Goal: Book appointment/travel/reservation

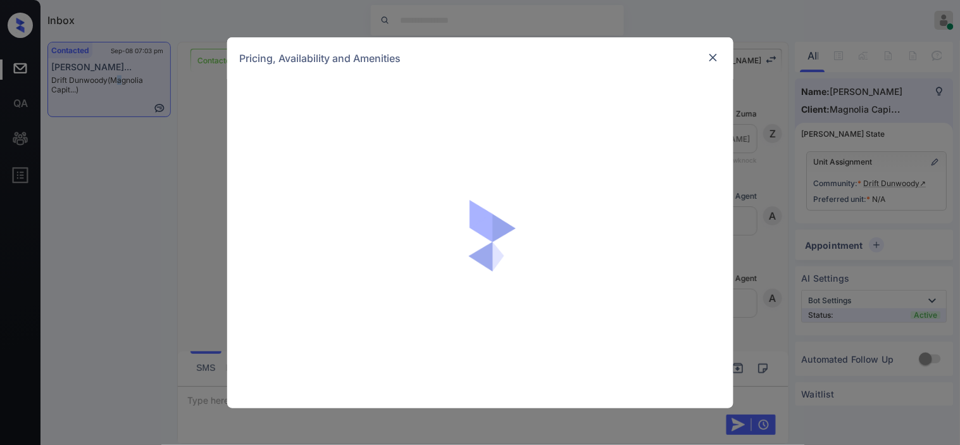
scroll to position [718, 0]
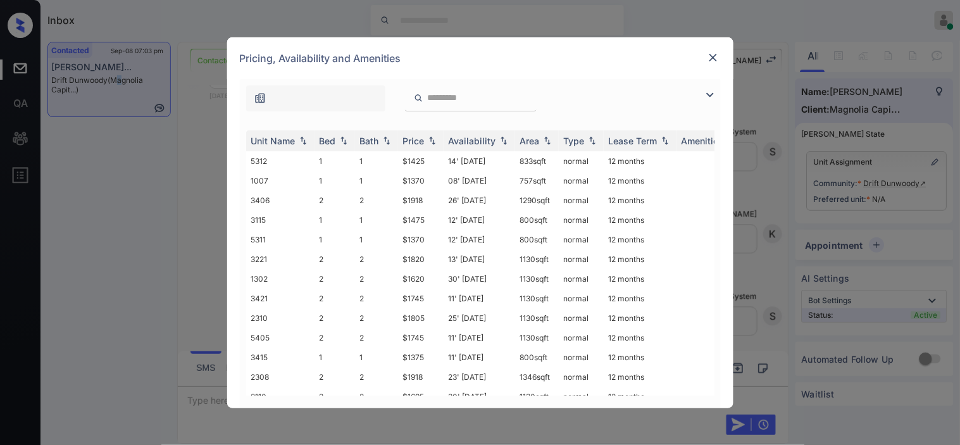
click at [706, 92] on img at bounding box center [709, 94] width 15 height 15
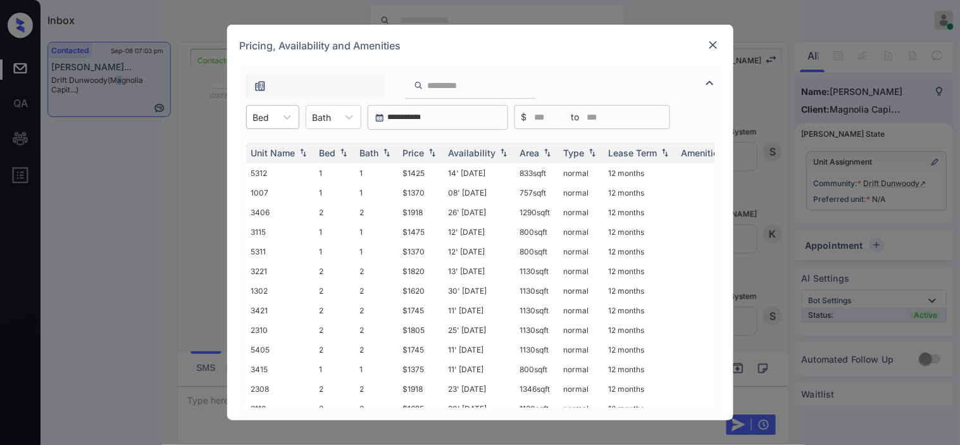
click at [275, 113] on div "Bed" at bounding box center [261, 117] width 29 height 18
drag, startPoint x: 272, startPoint y: 146, endPoint x: 390, endPoint y: 156, distance: 118.1
click at [272, 147] on div "1" at bounding box center [272, 148] width 53 height 23
click at [418, 148] on div "Price" at bounding box center [414, 152] width 22 height 11
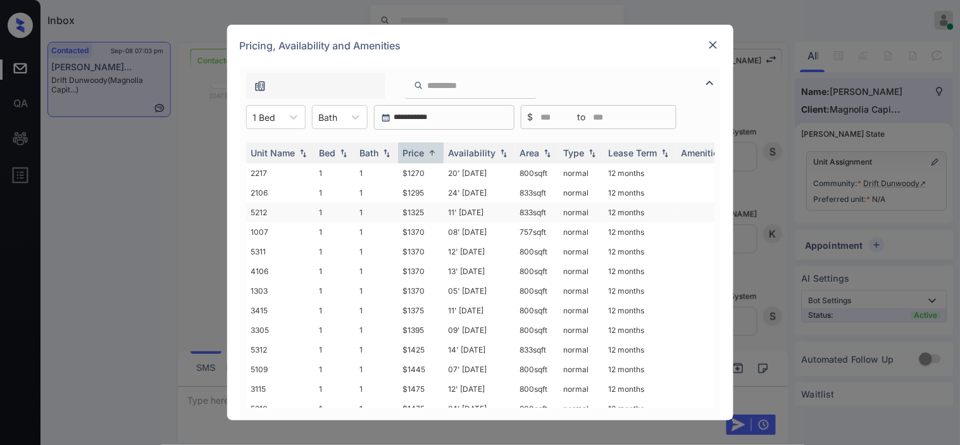
drag, startPoint x: 431, startPoint y: 209, endPoint x: 408, endPoint y: 208, distance: 23.4
click at [428, 208] on td "$1325" at bounding box center [421, 212] width 46 height 20
drag, startPoint x: 400, startPoint y: 208, endPoint x: 432, endPoint y: 208, distance: 32.3
click at [432, 208] on td "$1325" at bounding box center [421, 212] width 46 height 20
copy td "$1325"
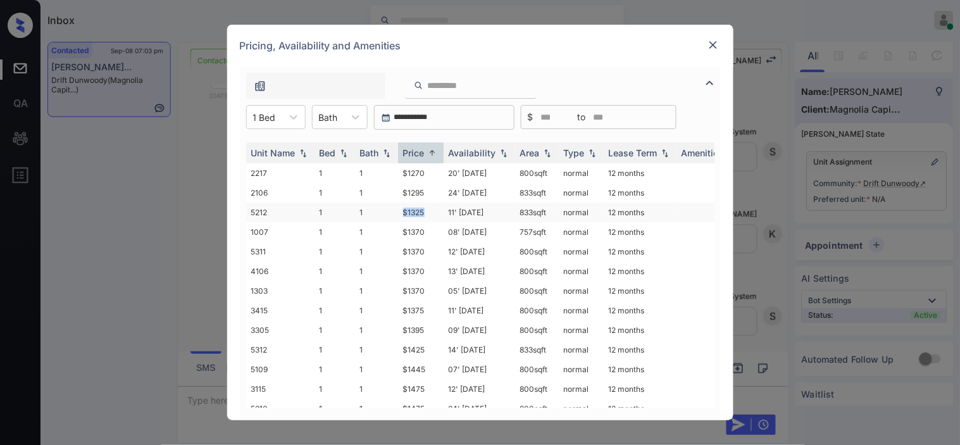
click at [420, 206] on td "$1325" at bounding box center [421, 212] width 46 height 20
drag, startPoint x: 420, startPoint y: 206, endPoint x: 556, endPoint y: 3, distance: 244.7
click at [425, 203] on td "$1325" at bounding box center [421, 212] width 46 height 20
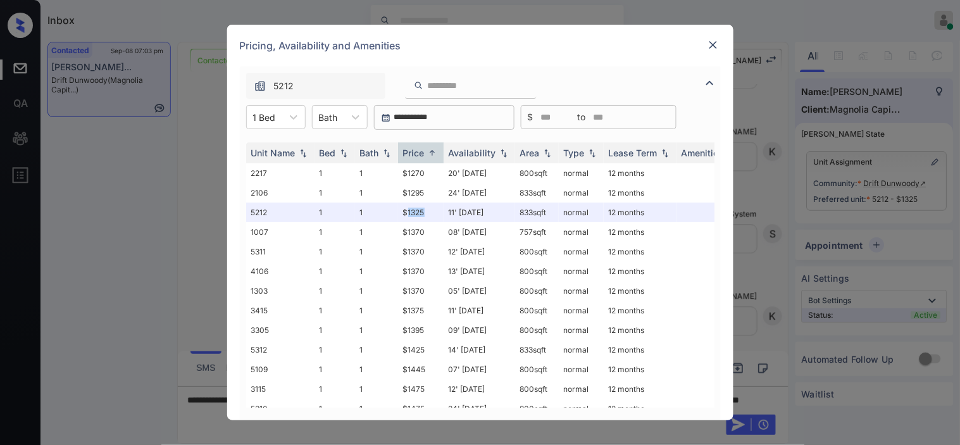
scroll to position [54, 0]
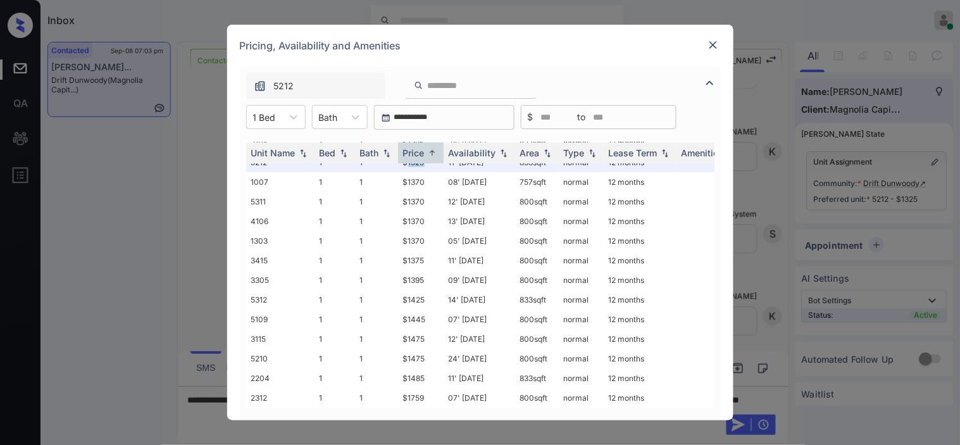
click at [711, 48] on img at bounding box center [713, 45] width 13 height 13
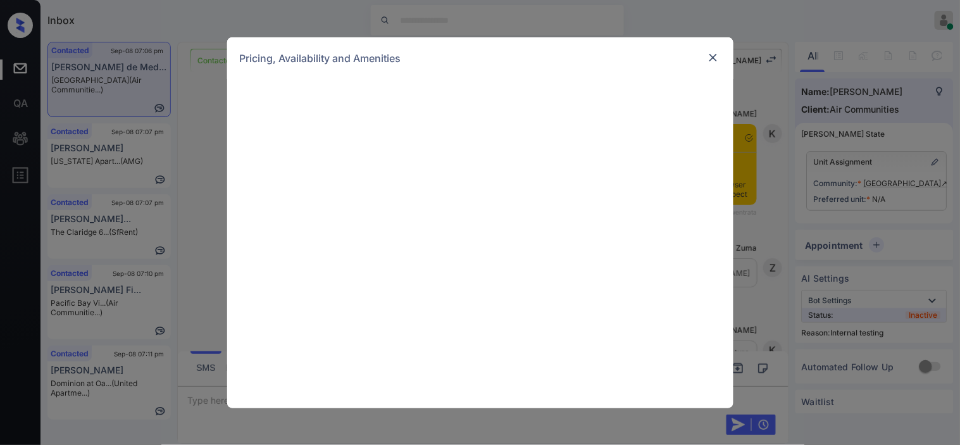
scroll to position [2906, 0]
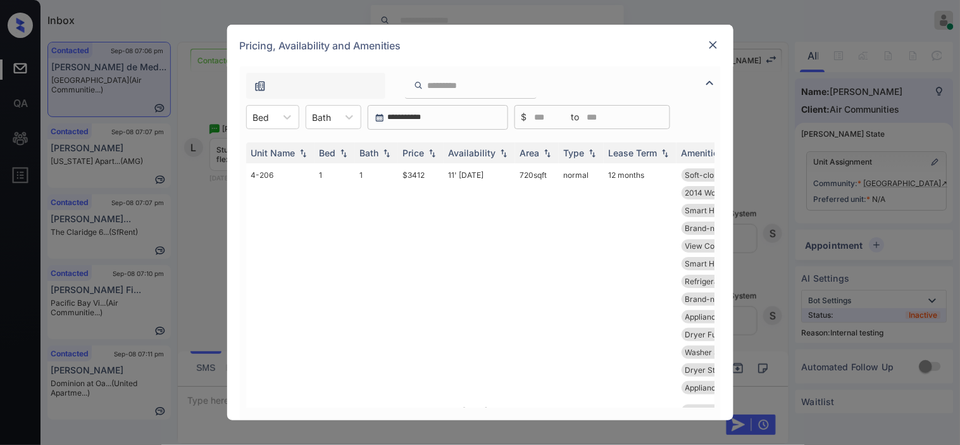
drag, startPoint x: 277, startPoint y: 114, endPoint x: 272, endPoint y: 132, distance: 18.3
click at [277, 116] on div at bounding box center [287, 117] width 23 height 23
click at [268, 148] on div "1" at bounding box center [272, 148] width 53 height 23
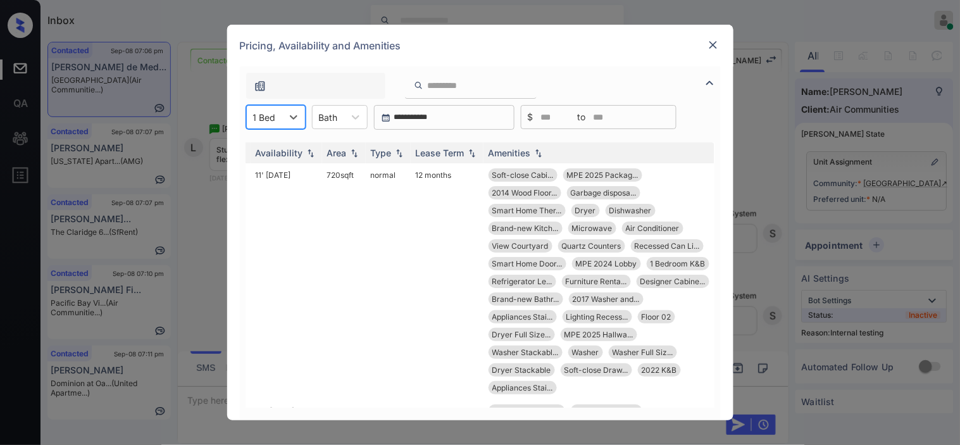
scroll to position [0, 0]
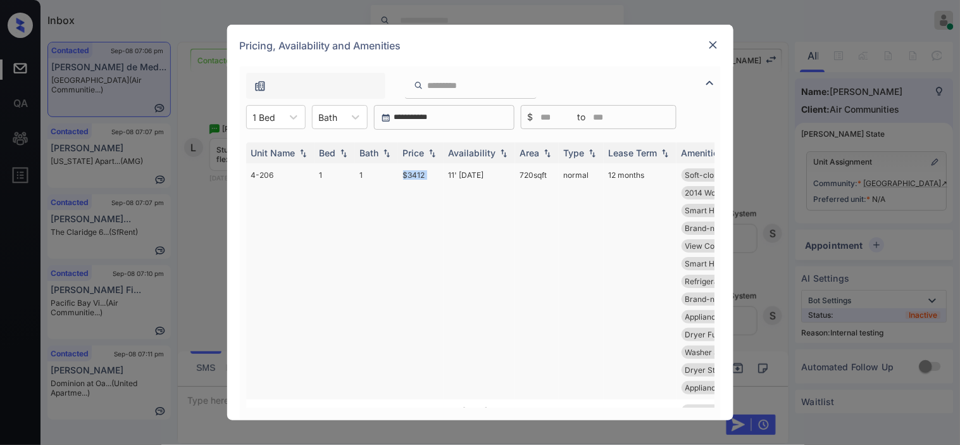
drag, startPoint x: 391, startPoint y: 170, endPoint x: 448, endPoint y: 171, distance: 57.0
click at [448, 171] on tr "4-206 1 1 $3412 11' Aug 25 720 sqft normal 12 months Soft-close Cabi... MPE 202…" at bounding box center [576, 281] width 661 height 236
click at [422, 153] on div "Price" at bounding box center [414, 152] width 22 height 11
click at [429, 151] on img at bounding box center [432, 152] width 13 height 9
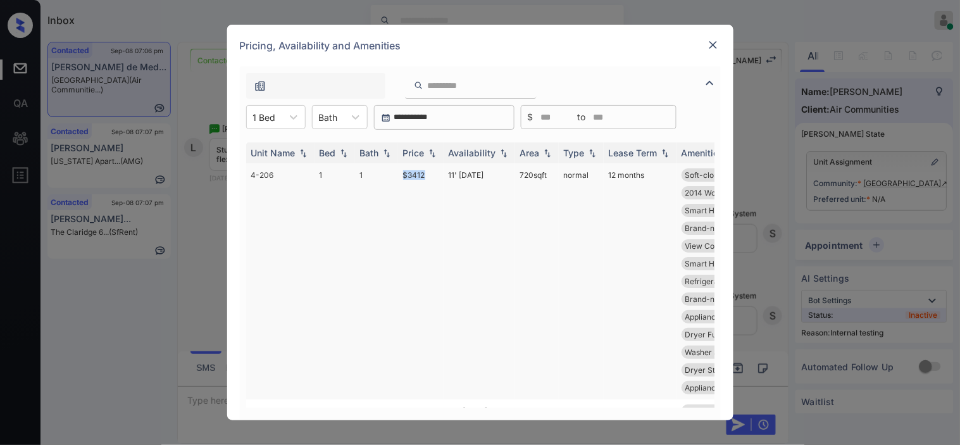
drag, startPoint x: 426, startPoint y: 176, endPoint x: 437, endPoint y: 176, distance: 11.4
click at [437, 176] on td "$3412" at bounding box center [421, 281] width 46 height 236
copy td "$3412"
click at [423, 175] on td "$3412" at bounding box center [421, 281] width 46 height 236
drag, startPoint x: 423, startPoint y: 175, endPoint x: 658, endPoint y: 8, distance: 288.7
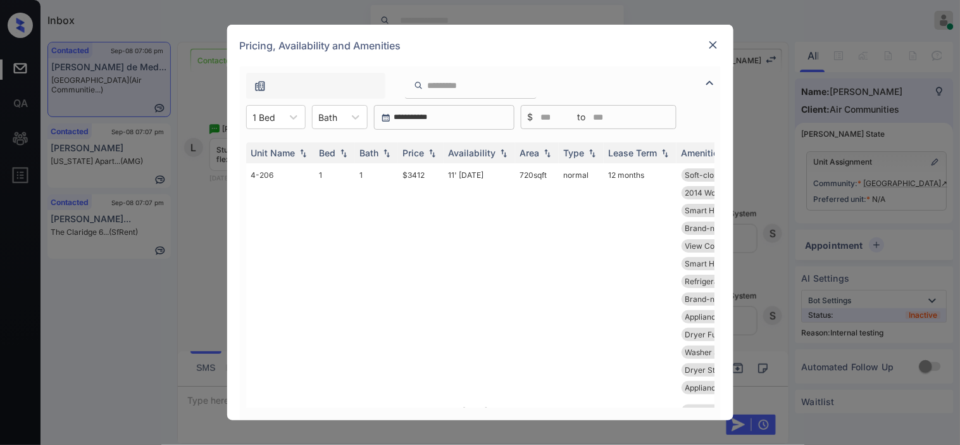
click at [440, 163] on td "$3412" at bounding box center [421, 281] width 46 height 236
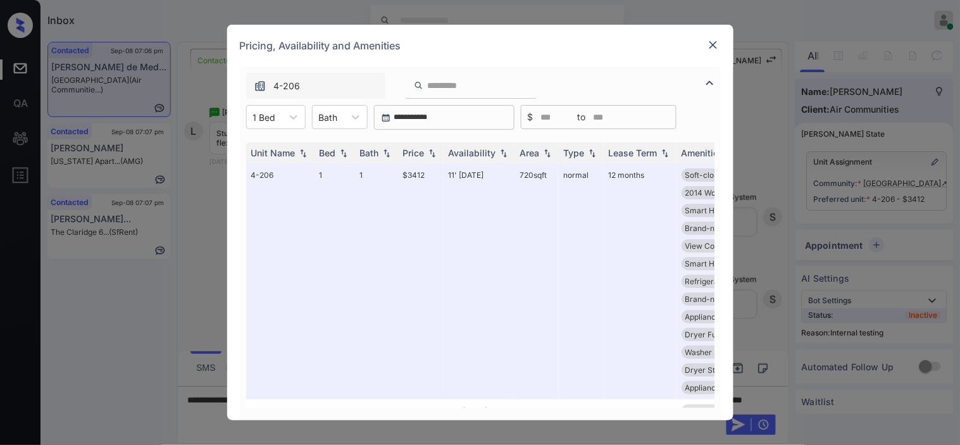
scroll to position [211, 0]
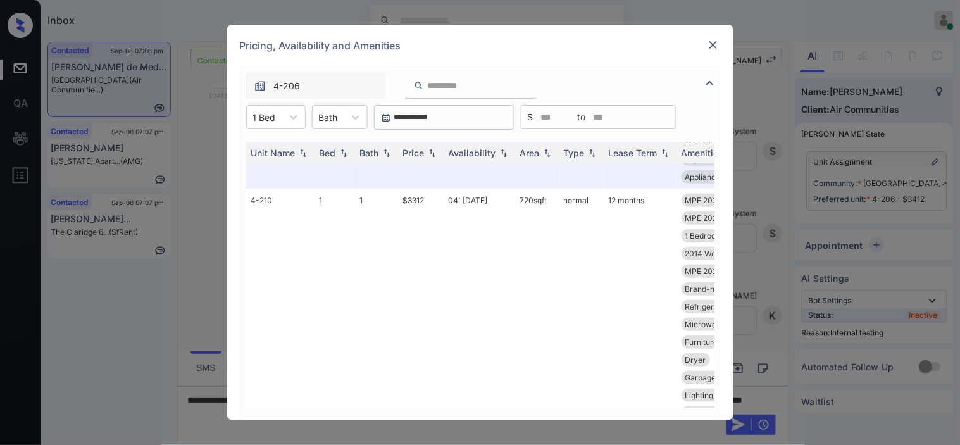
click at [712, 46] on img at bounding box center [713, 45] width 13 height 13
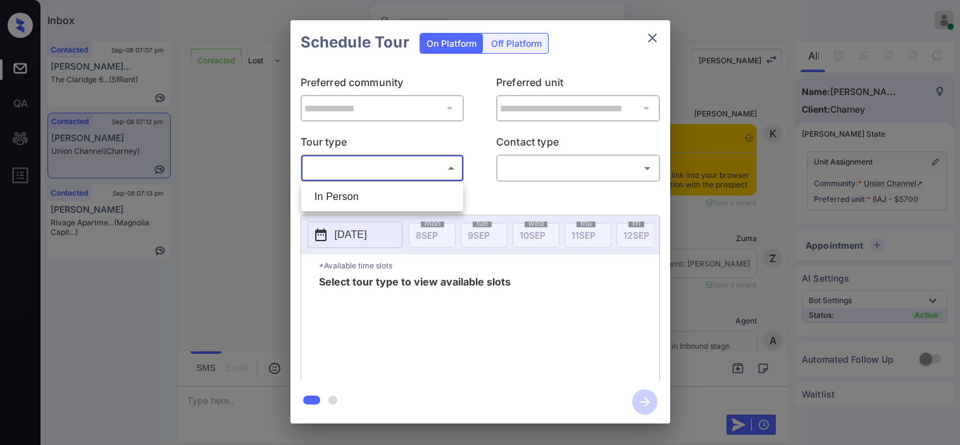
click at [399, 190] on li "In Person" at bounding box center [382, 196] width 156 height 23
type input "********"
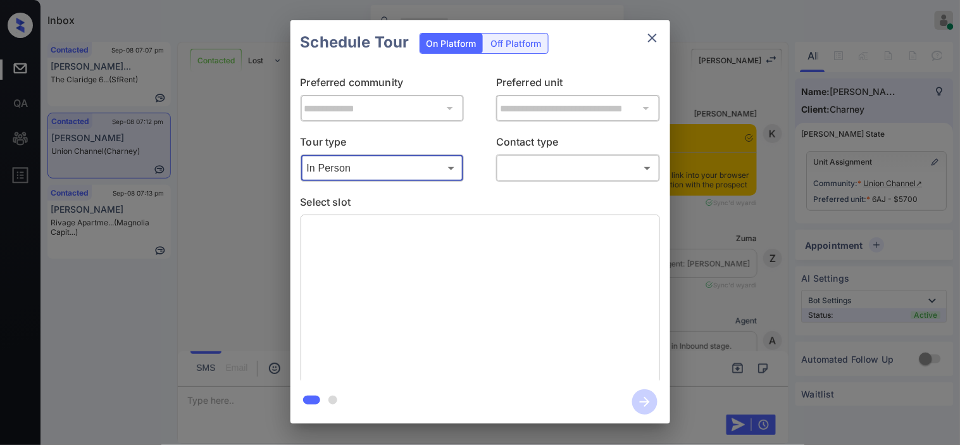
scroll to position [4734, 0]
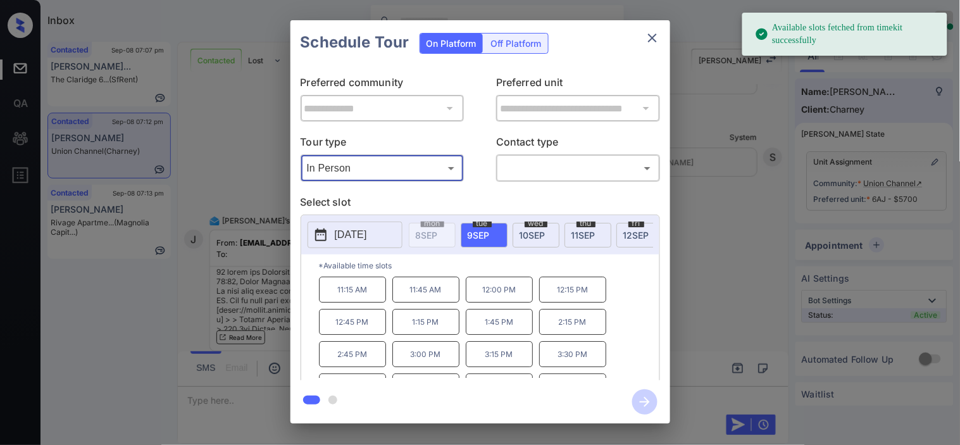
click at [329, 235] on button "2025-09-09" at bounding box center [355, 234] width 95 height 27
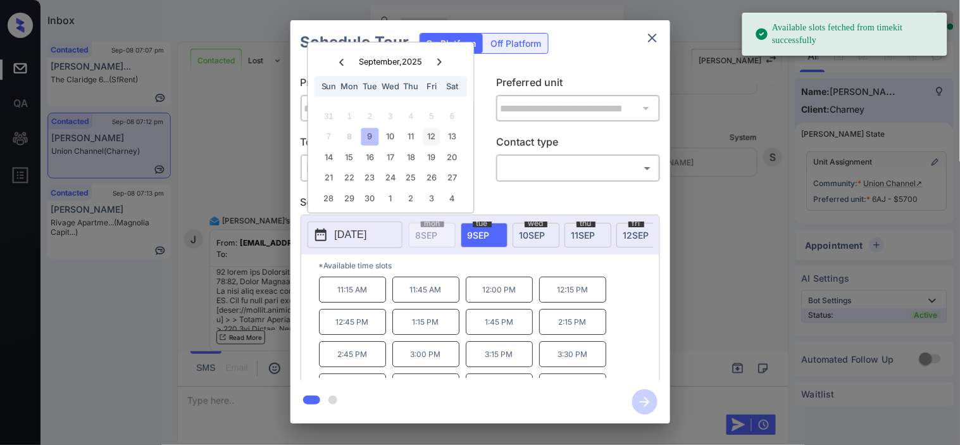
click at [429, 140] on div "12" at bounding box center [431, 136] width 17 height 17
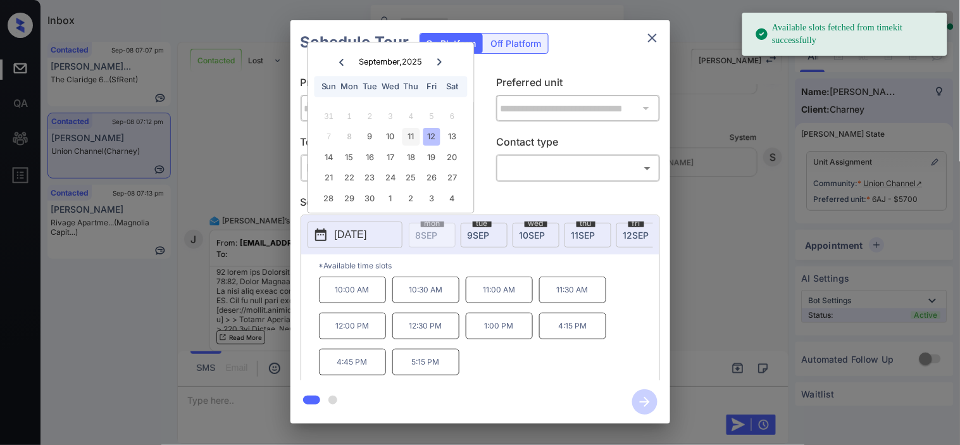
click at [407, 138] on div "11" at bounding box center [410, 136] width 17 height 17
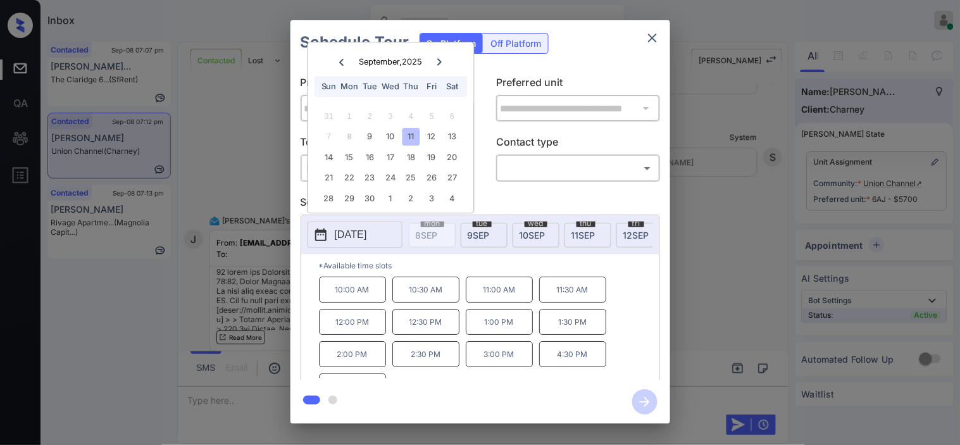
click at [245, 167] on div "**********" at bounding box center [480, 222] width 960 height 444
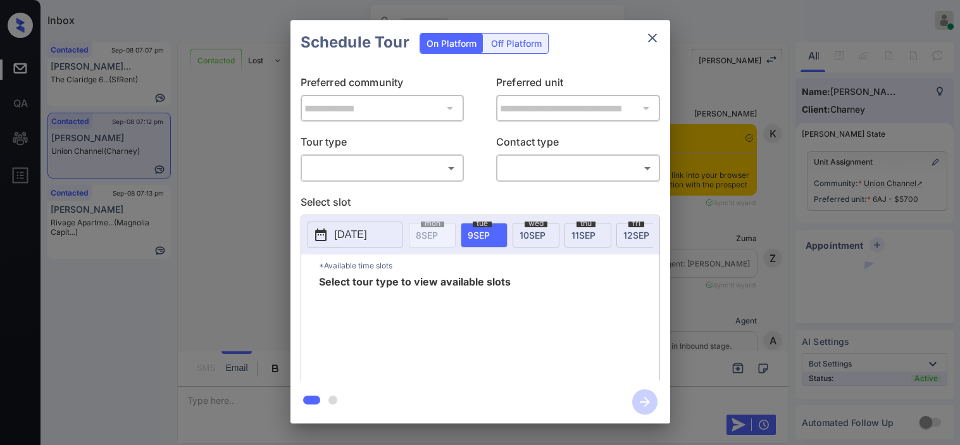
click at [372, 169] on body "Inbox Kristine Capara Online Set yourself offline Set yourself on break Profile…" at bounding box center [480, 222] width 960 height 445
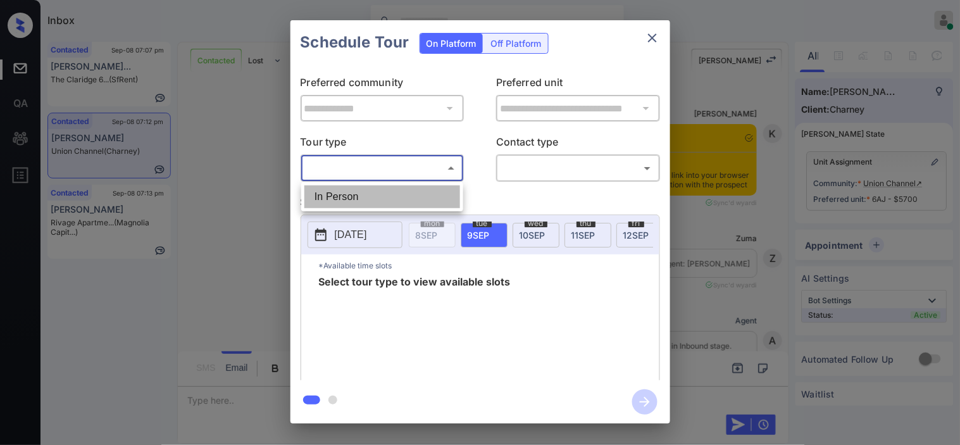
drag, startPoint x: 371, startPoint y: 165, endPoint x: 536, endPoint y: 181, distance: 165.3
click at [383, 196] on li "In Person" at bounding box center [382, 196] width 156 height 23
type input "********"
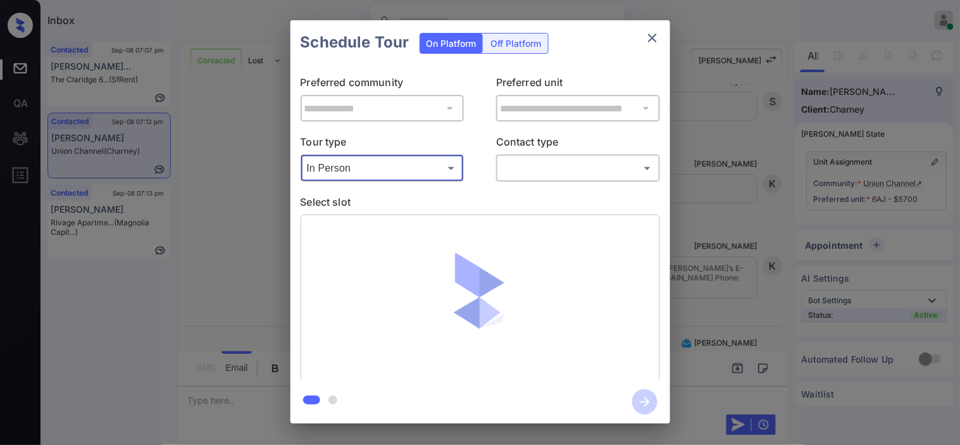
click at [541, 171] on body "Inbox Kristine Capara Online Set yourself offline Set yourself on break Profile…" at bounding box center [480, 222] width 960 height 445
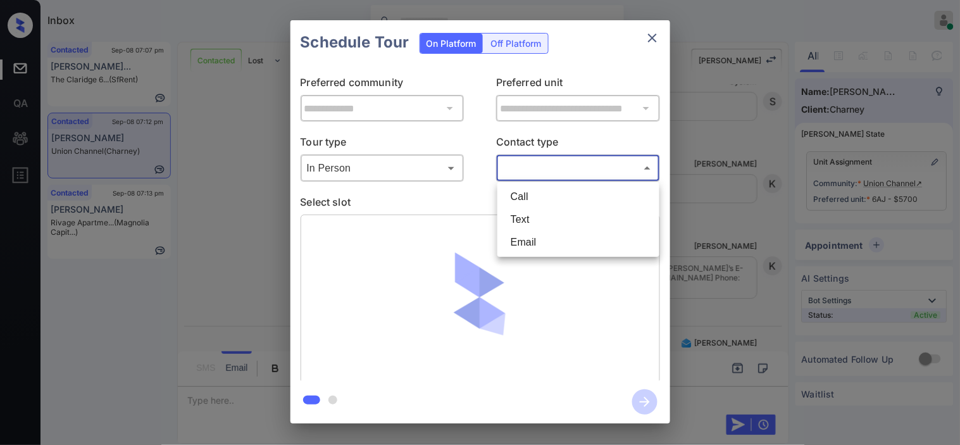
click at [528, 211] on li "Text" at bounding box center [579, 219] width 156 height 23
type input "****"
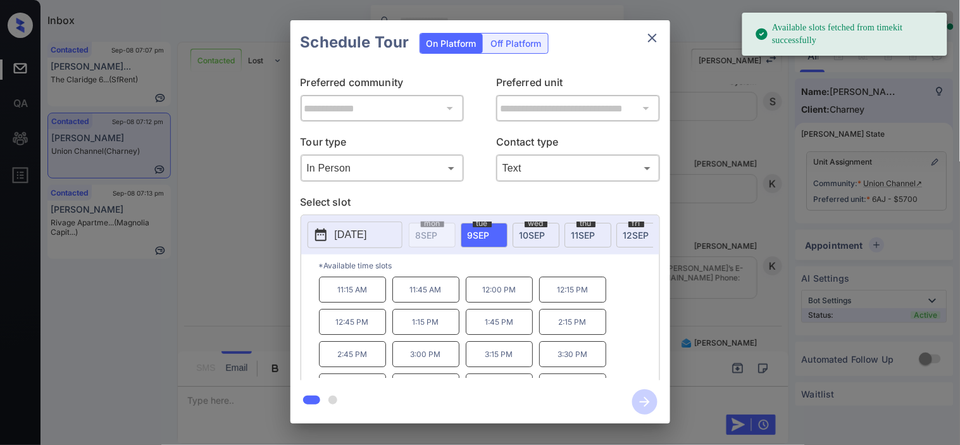
click at [327, 234] on icon at bounding box center [320, 234] width 15 height 15
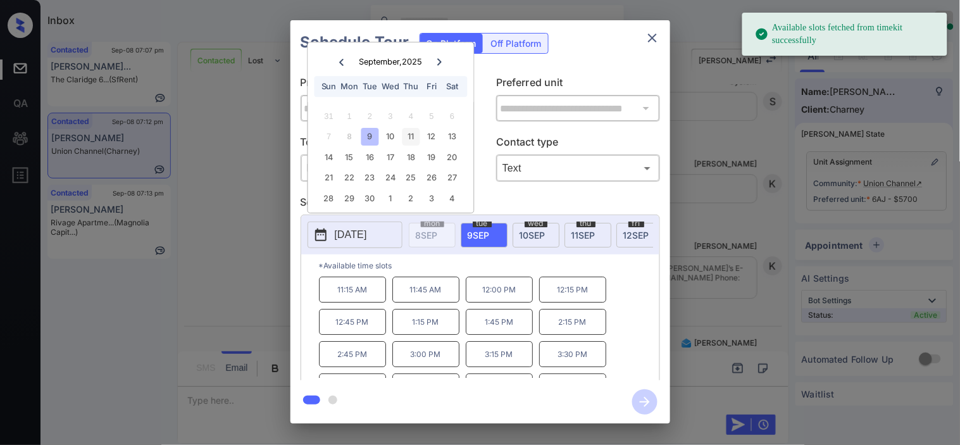
click at [414, 137] on div "11" at bounding box center [410, 136] width 17 height 17
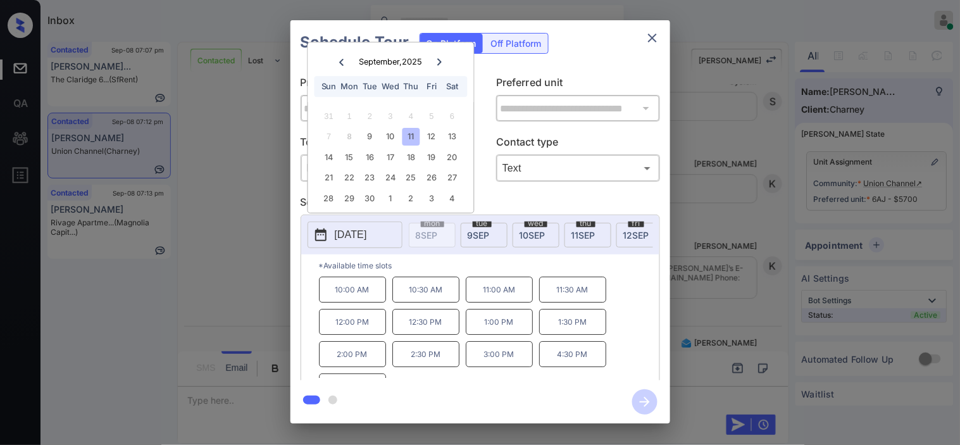
click at [344, 333] on p "12:00 PM" at bounding box center [352, 322] width 67 height 26
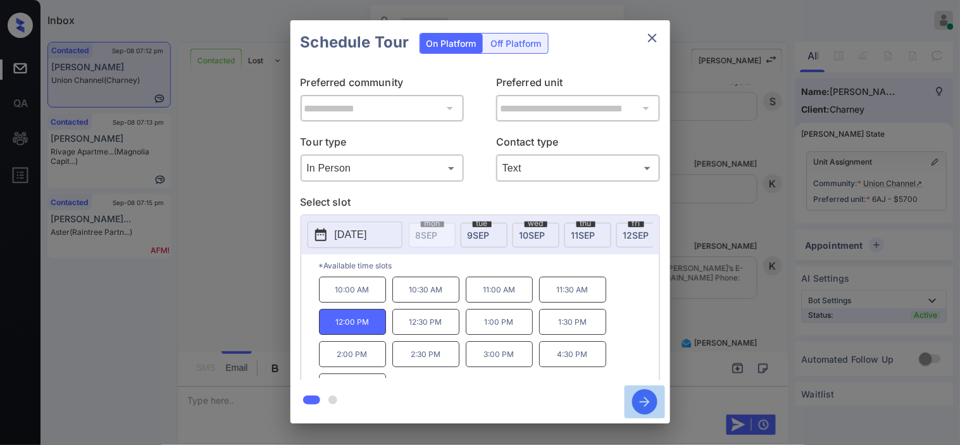
click at [645, 403] on icon "button" at bounding box center [644, 401] width 25 height 25
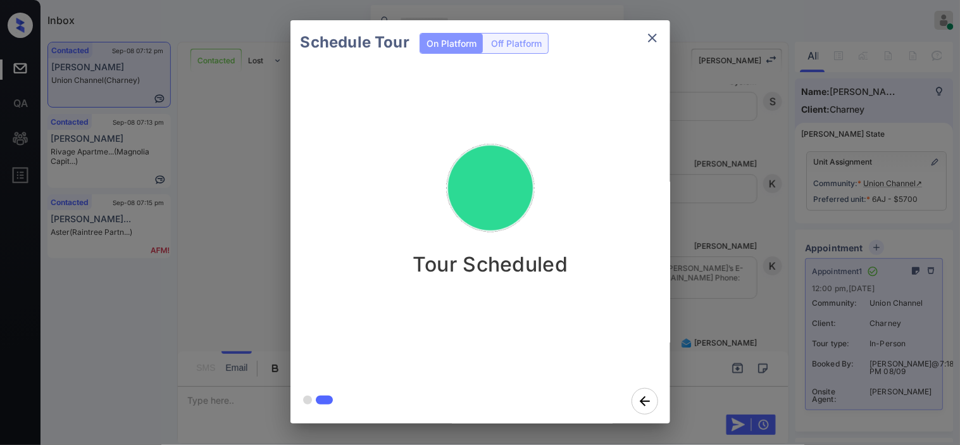
click at [716, 228] on div "Schedule Tour On Platform Off Platform Tour Scheduled" at bounding box center [480, 222] width 960 height 444
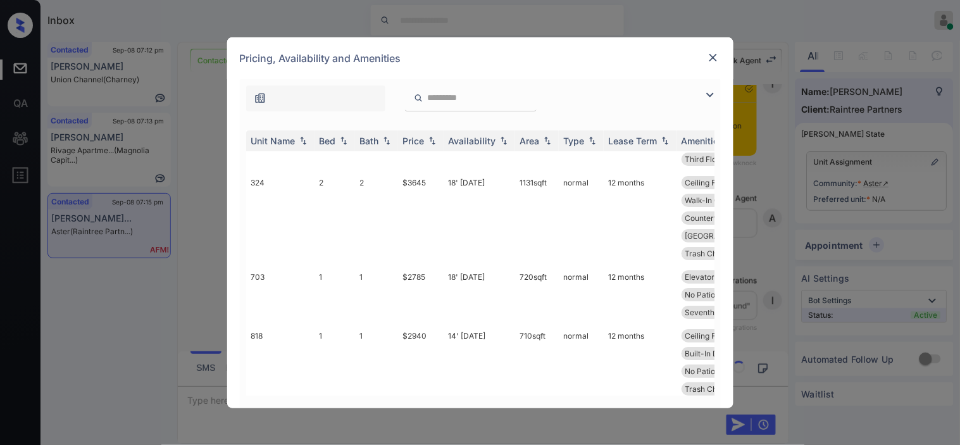
scroll to position [1159, 0]
click at [462, 399] on td "26' [DATE]" at bounding box center [480, 437] width 72 height 77
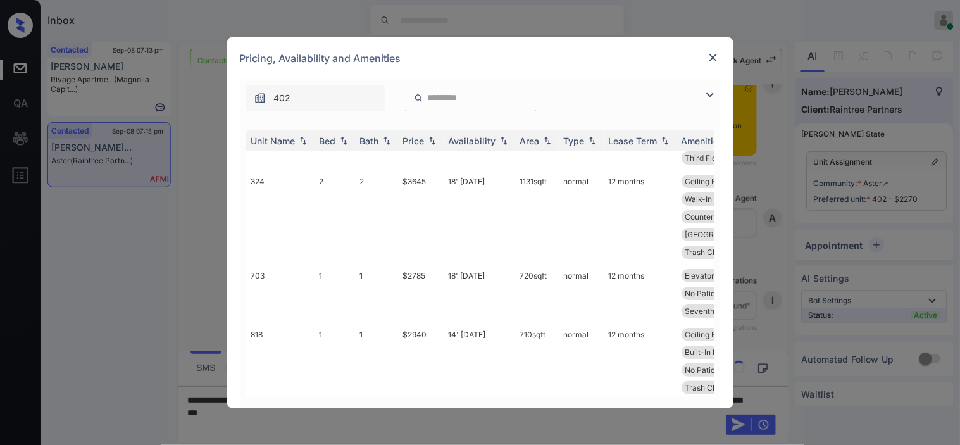
click at [712, 58] on img at bounding box center [713, 57] width 13 height 13
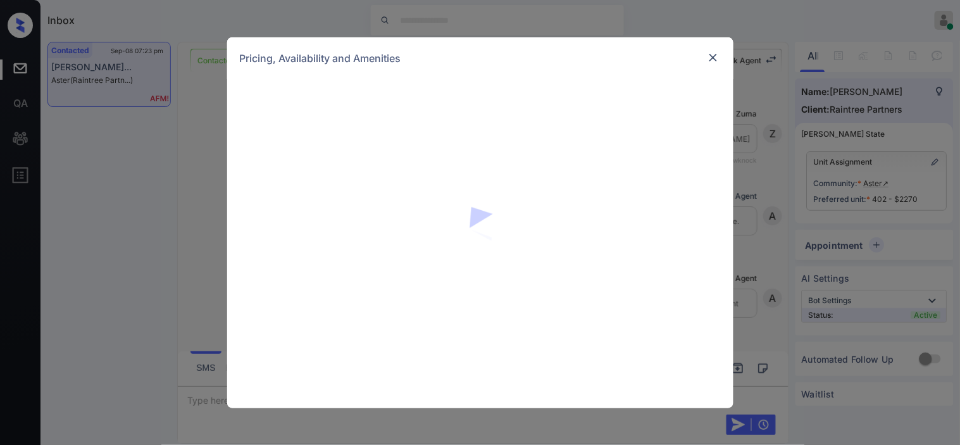
scroll to position [4957, 0]
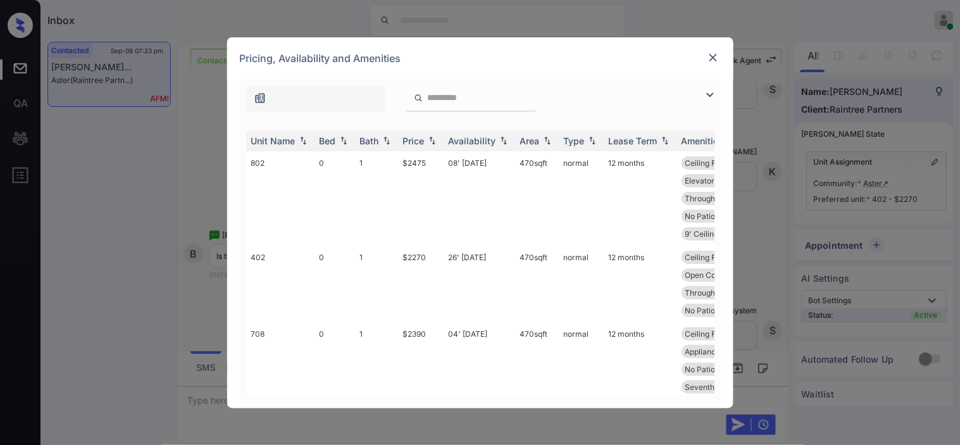
click at [711, 92] on img at bounding box center [709, 94] width 15 height 15
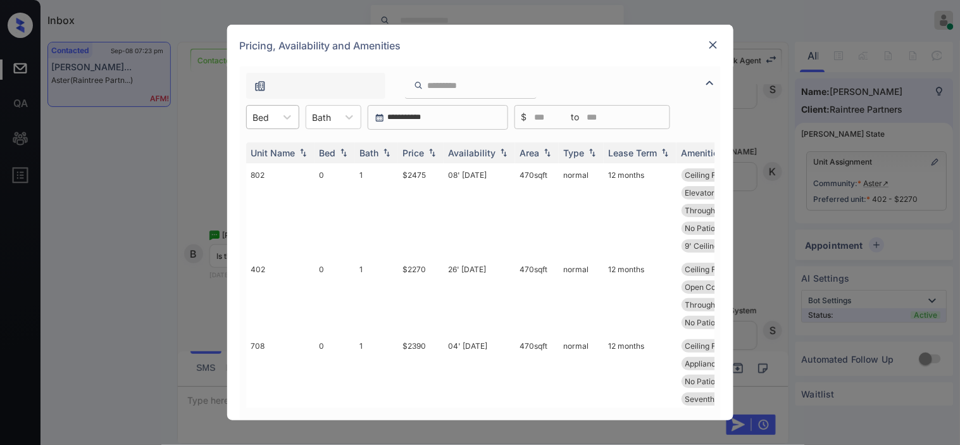
click at [269, 127] on div "Bed" at bounding box center [272, 117] width 53 height 24
click at [268, 144] on div "0" at bounding box center [272, 148] width 53 height 23
click at [426, 152] on img at bounding box center [432, 153] width 13 height 9
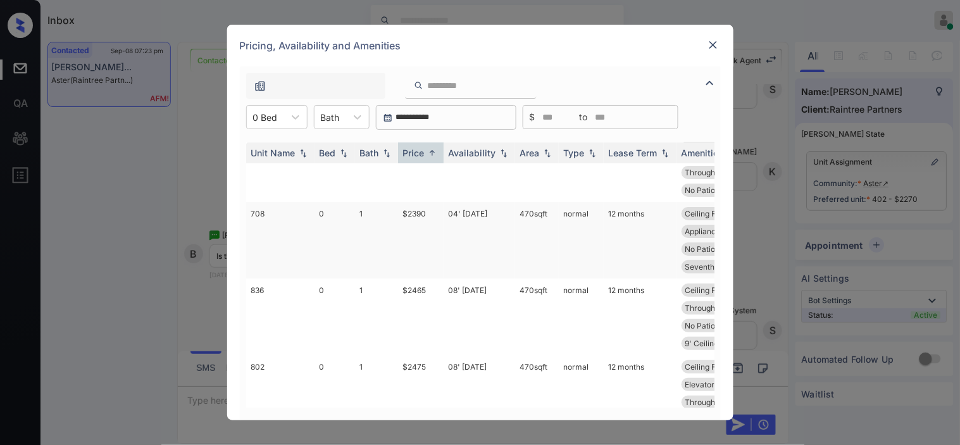
scroll to position [54, 0]
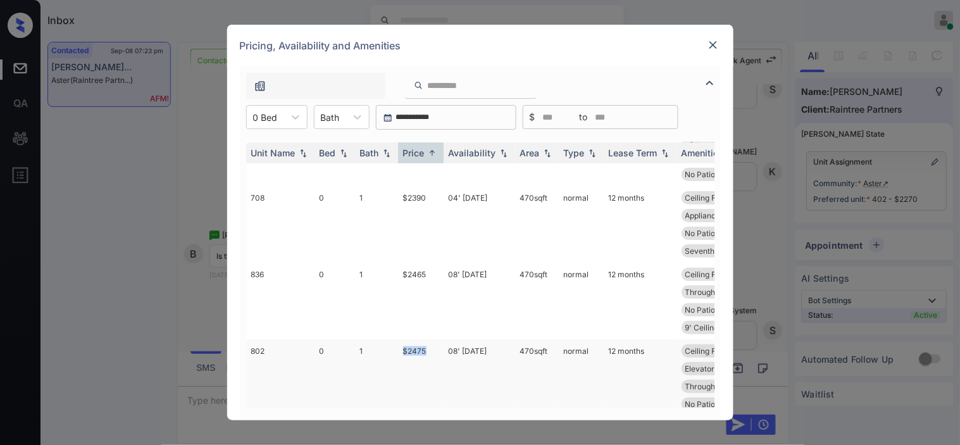
drag, startPoint x: 396, startPoint y: 334, endPoint x: 432, endPoint y: 333, distance: 36.1
click at [432, 339] on tr "802 0 1 $2475 08' Sep 25 470 sqft normal 12 months Ceiling Fan Dark Unit Park V…" at bounding box center [576, 386] width 661 height 94
copy tr "$2475"
click at [709, 47] on img at bounding box center [713, 45] width 13 height 13
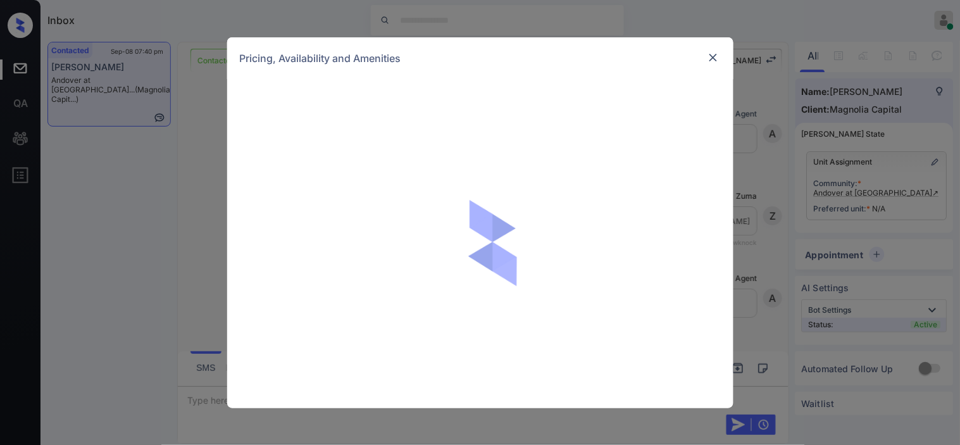
scroll to position [581, 0]
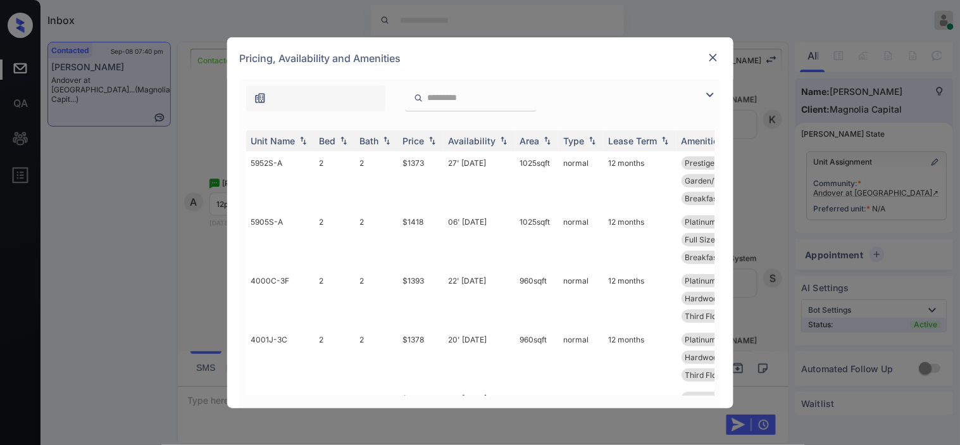
click at [713, 91] on img at bounding box center [709, 94] width 15 height 15
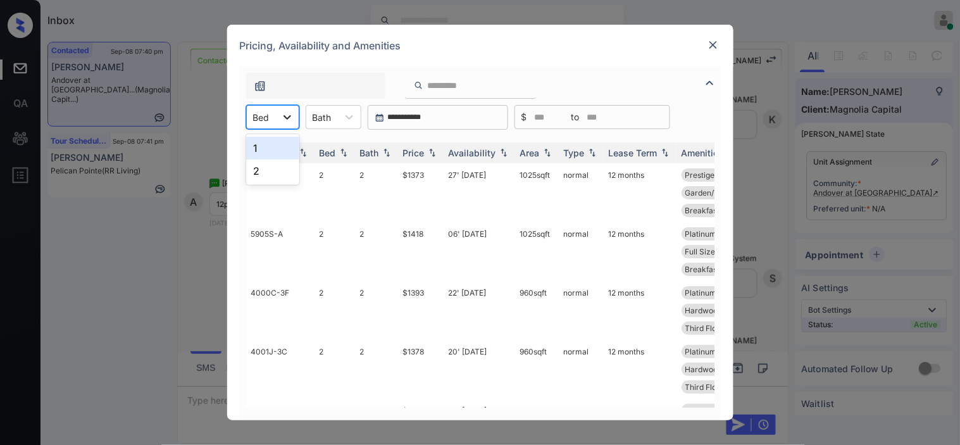
click at [282, 111] on icon at bounding box center [287, 117] width 13 height 13
click at [261, 161] on div "2" at bounding box center [272, 170] width 53 height 23
click at [433, 149] on img at bounding box center [432, 153] width 13 height 9
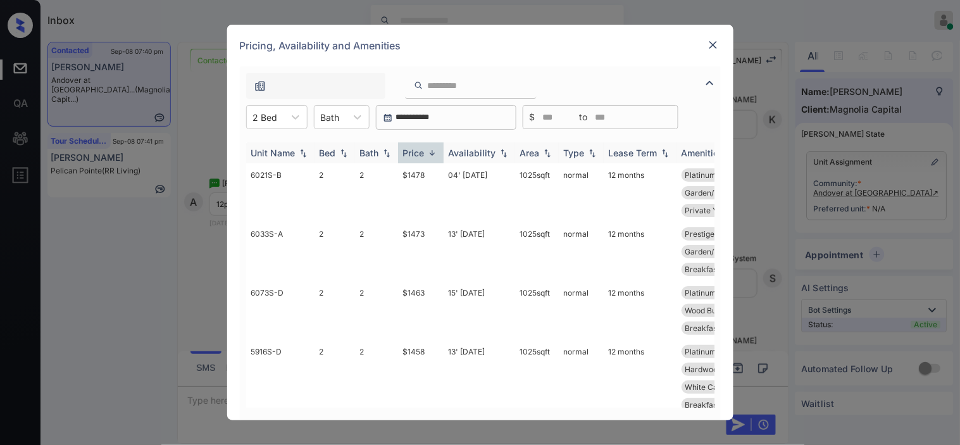
click at [433, 148] on img at bounding box center [432, 152] width 13 height 9
click at [432, 155] on img at bounding box center [432, 152] width 13 height 9
click at [432, 155] on img at bounding box center [432, 153] width 13 height 9
drag, startPoint x: 388, startPoint y: 174, endPoint x: 434, endPoint y: 173, distance: 46.2
click at [434, 173] on tr "6021S-B 2 2 $1478 04' Apr 25 1025 sqft normal 12 months Platinum - 2 Be... Plat…" at bounding box center [576, 192] width 661 height 59
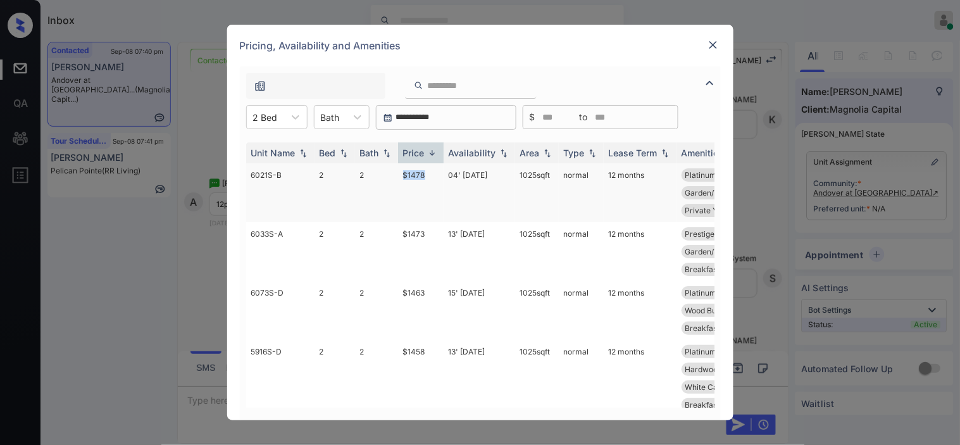
copy tr "$1478"
click at [711, 45] on img at bounding box center [713, 45] width 13 height 13
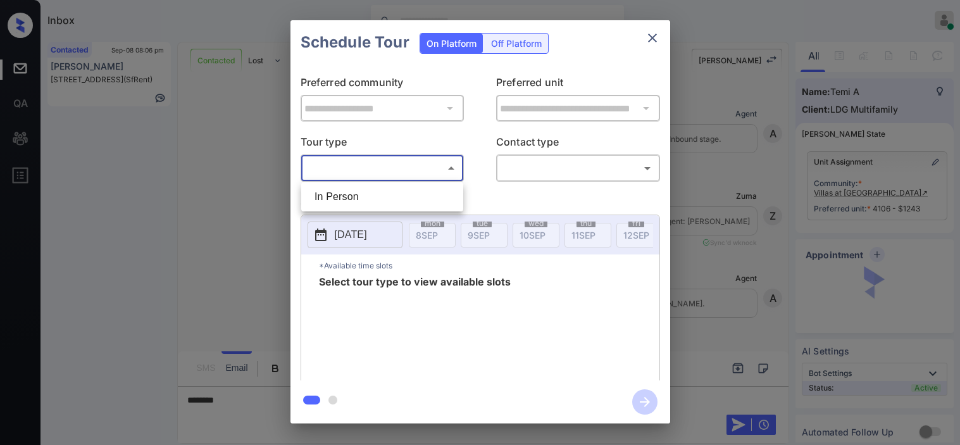
click at [387, 189] on li "In Person" at bounding box center [382, 196] width 156 height 23
type input "********"
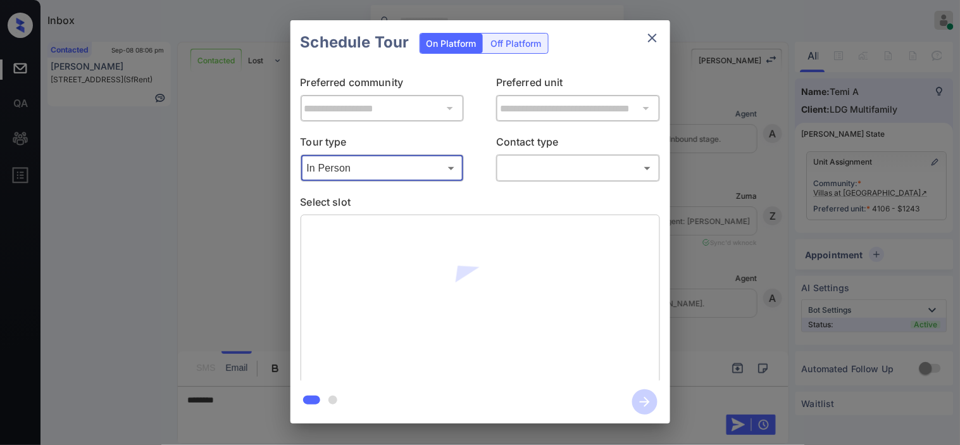
scroll to position [641, 0]
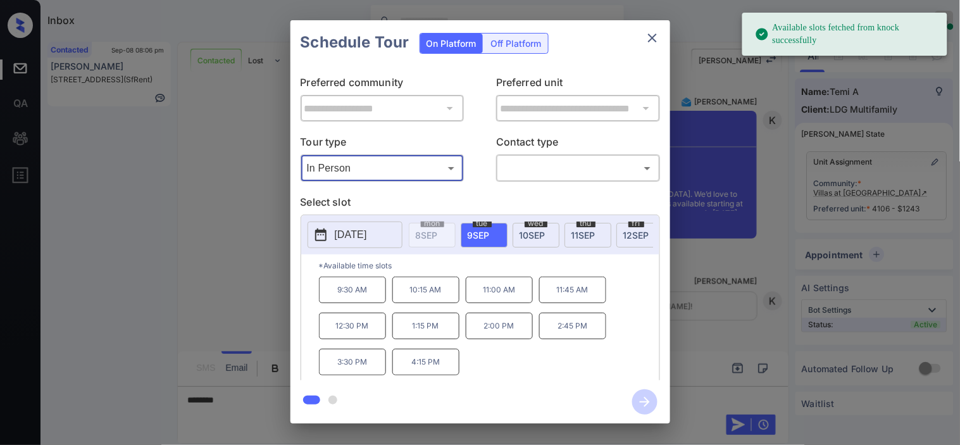
click at [326, 230] on icon at bounding box center [320, 234] width 15 height 15
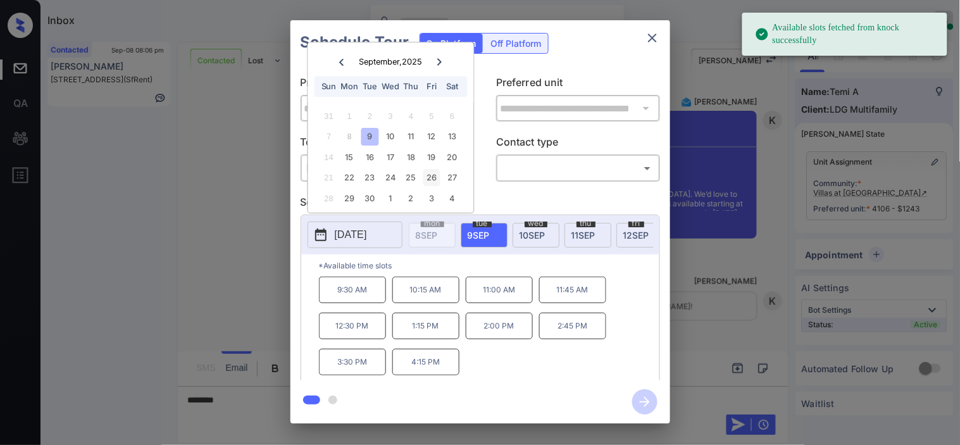
click at [425, 178] on div "26" at bounding box center [431, 178] width 17 height 17
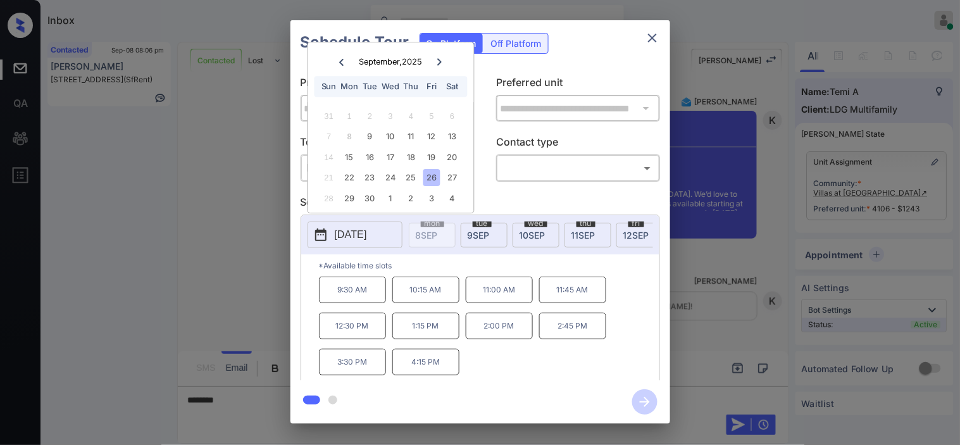
click at [647, 39] on icon "close" at bounding box center [652, 37] width 15 height 15
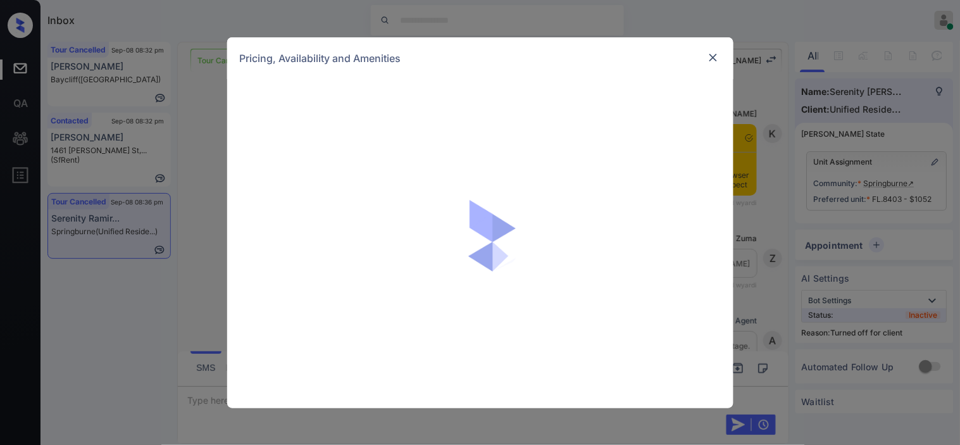
scroll to position [2076, 0]
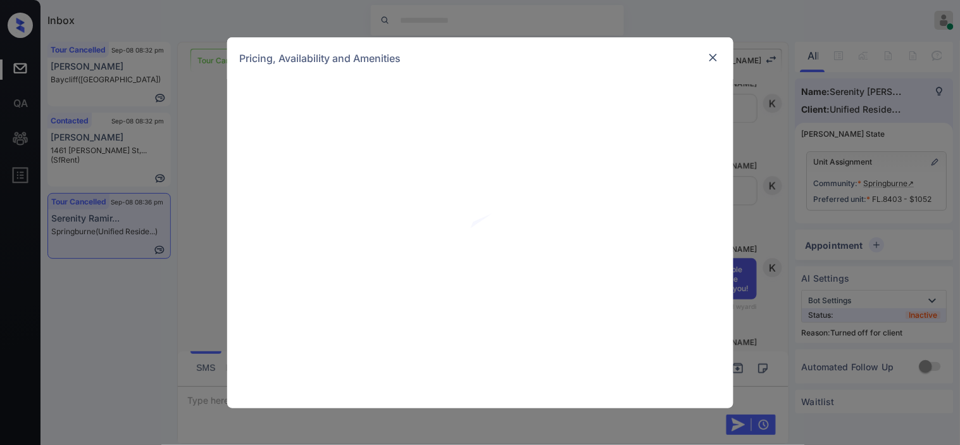
click at [713, 59] on img at bounding box center [713, 57] width 13 height 13
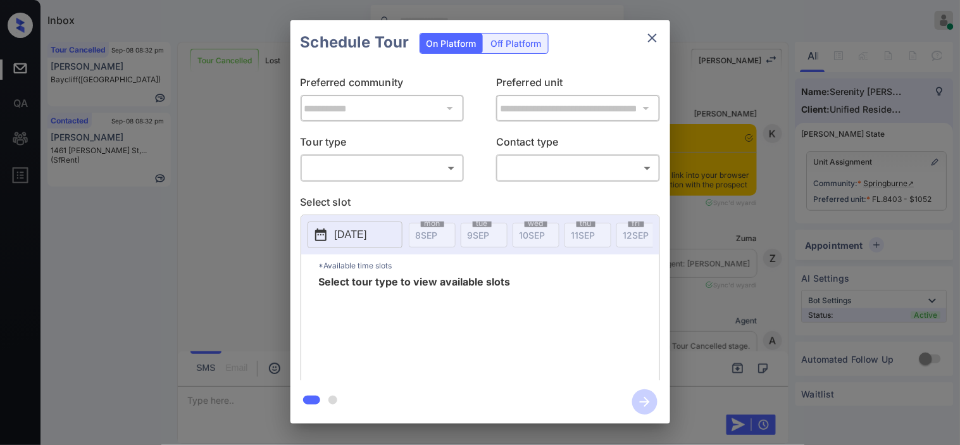
scroll to position [2076, 0]
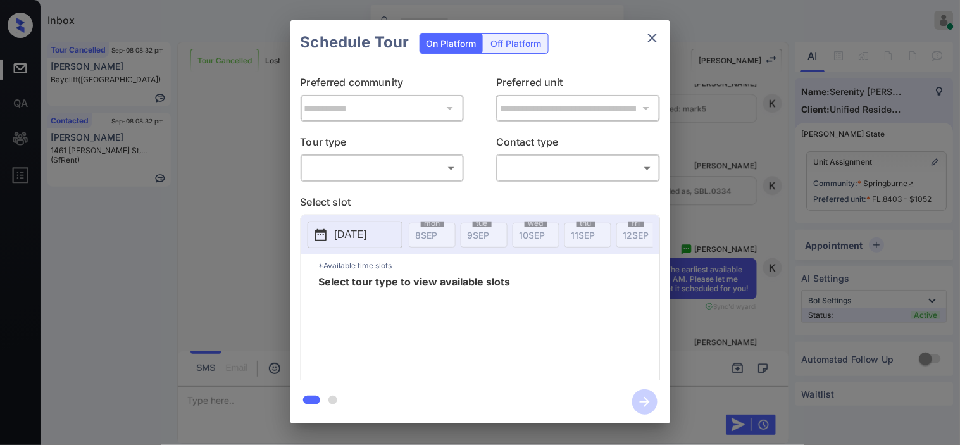
click at [382, 173] on body "Inbox Kristine Capara Online Set yourself offline Set yourself on break Profile…" at bounding box center [480, 222] width 960 height 445
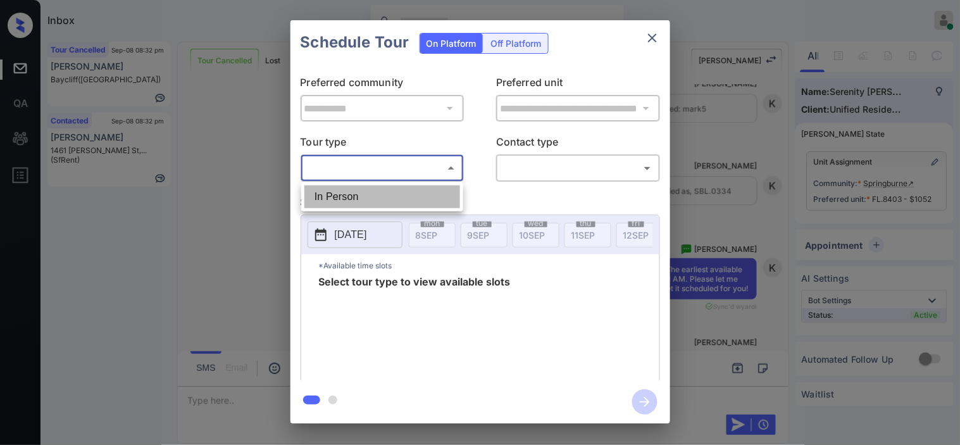
drag, startPoint x: 382, startPoint y: 197, endPoint x: 462, endPoint y: 194, distance: 80.4
click at [382, 197] on li "In Person" at bounding box center [382, 196] width 156 height 23
type input "********"
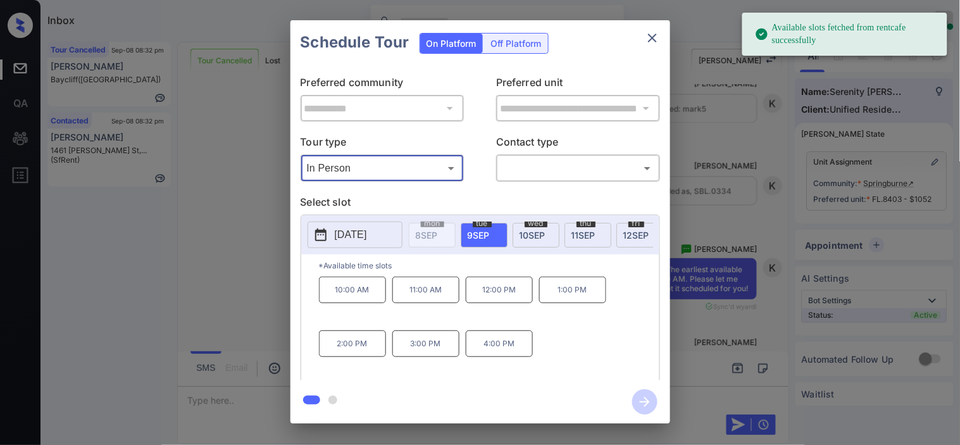
click at [264, 241] on div "**********" at bounding box center [480, 222] width 960 height 444
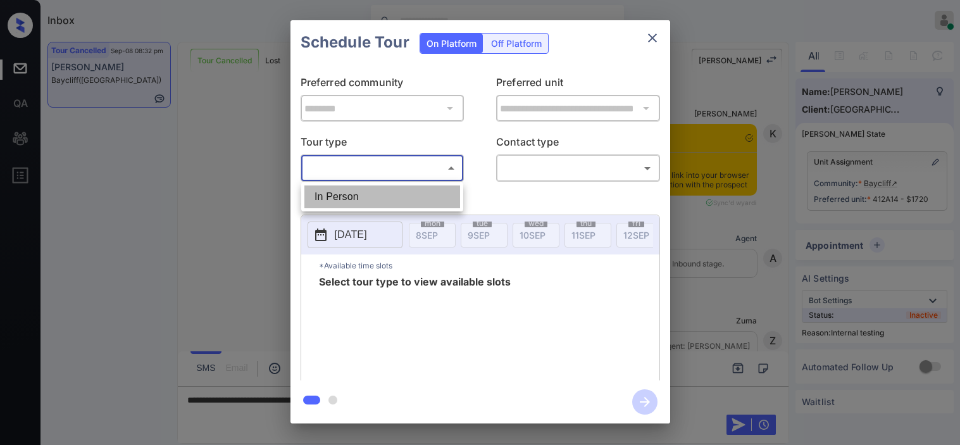
click at [338, 194] on li "In Person" at bounding box center [382, 196] width 156 height 23
type input "********"
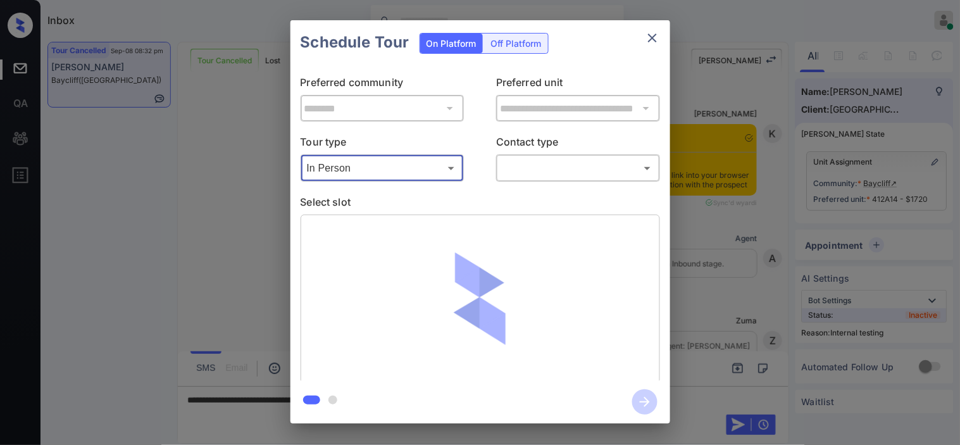
scroll to position [12968, 0]
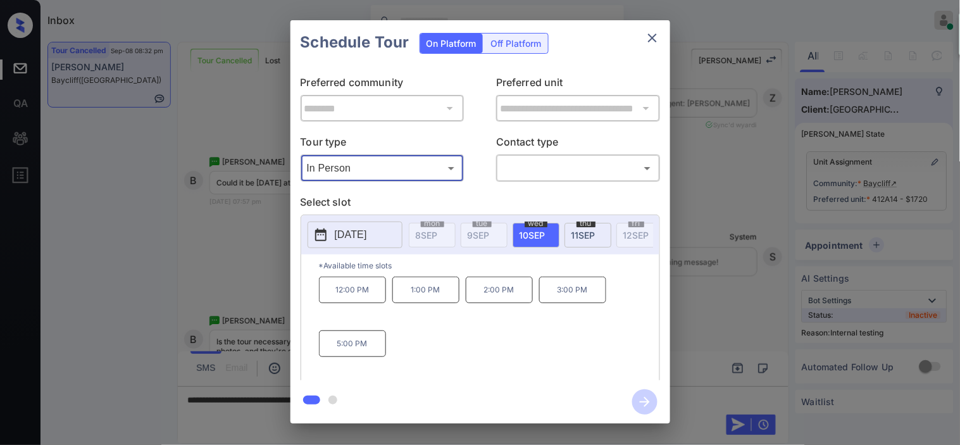
click at [188, 242] on div "**********" at bounding box center [480, 222] width 960 height 444
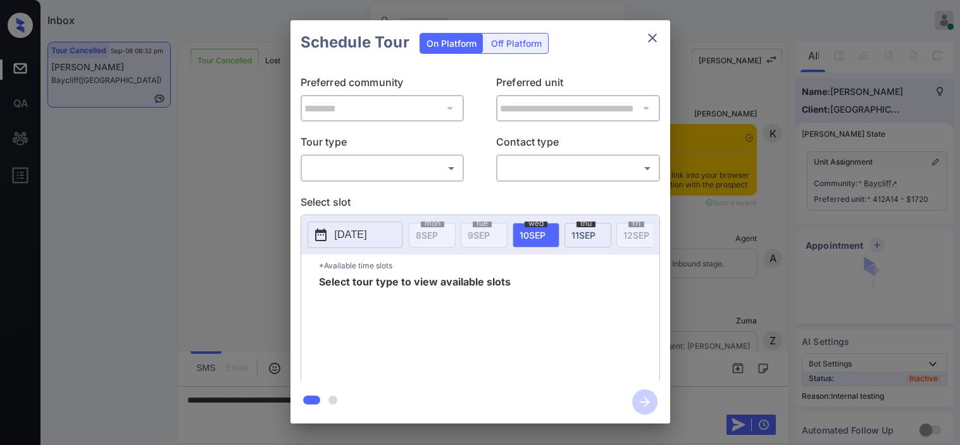
click at [427, 167] on body "Inbox [PERSON_NAME] Online Set yourself offline Set yourself on break Profile S…" at bounding box center [480, 222] width 960 height 445
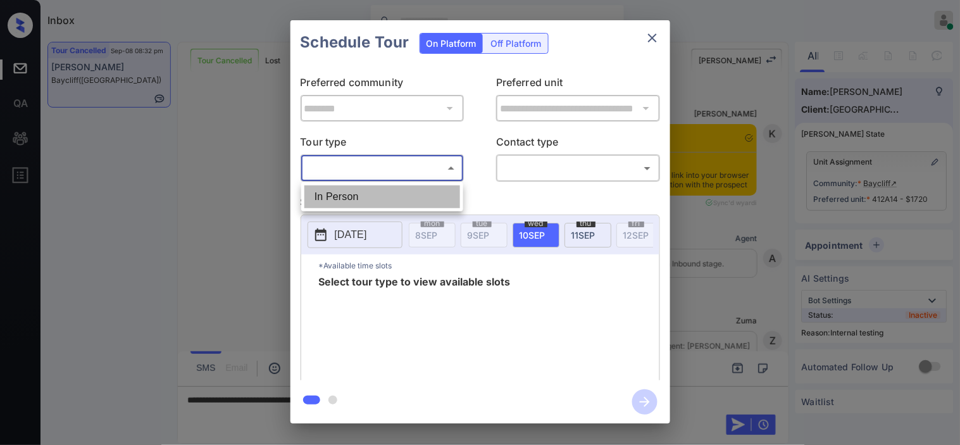
scroll to position [12968, 0]
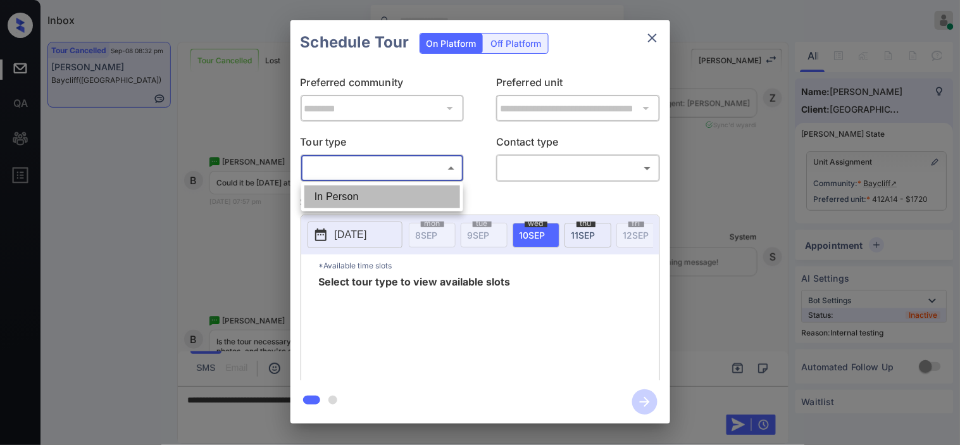
click at [416, 196] on li "In Person" at bounding box center [382, 196] width 156 height 23
type input "********"
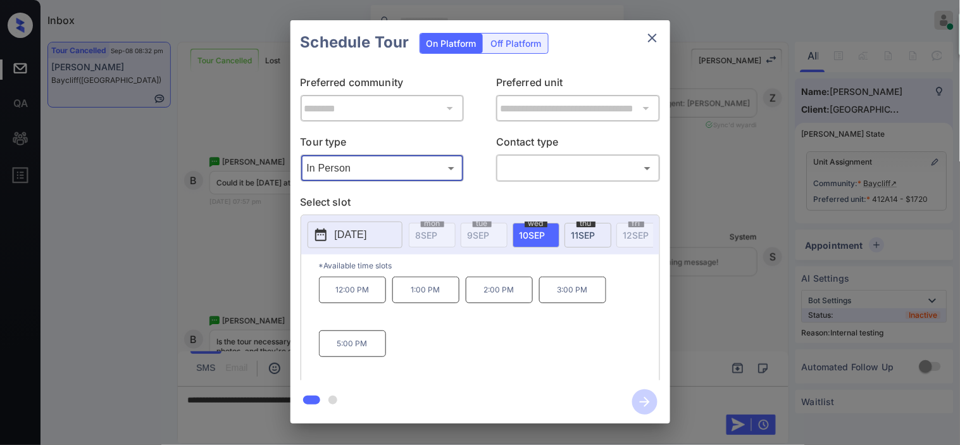
click at [222, 235] on div "**********" at bounding box center [480, 222] width 960 height 444
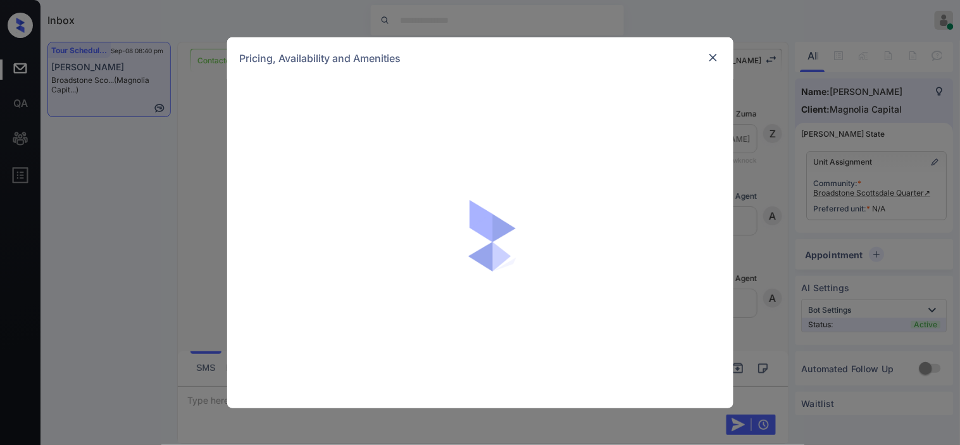
scroll to position [568, 0]
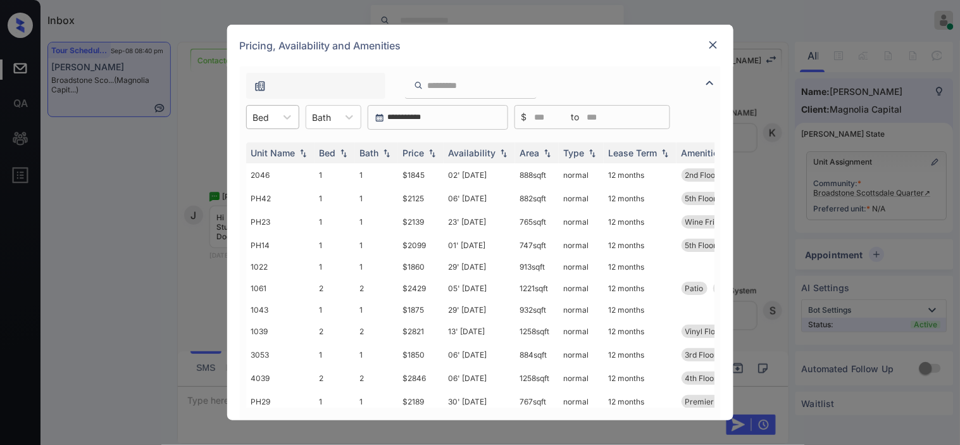
click at [274, 116] on div "Bed" at bounding box center [261, 117] width 29 height 18
click at [270, 150] on div "0" at bounding box center [272, 148] width 53 height 23
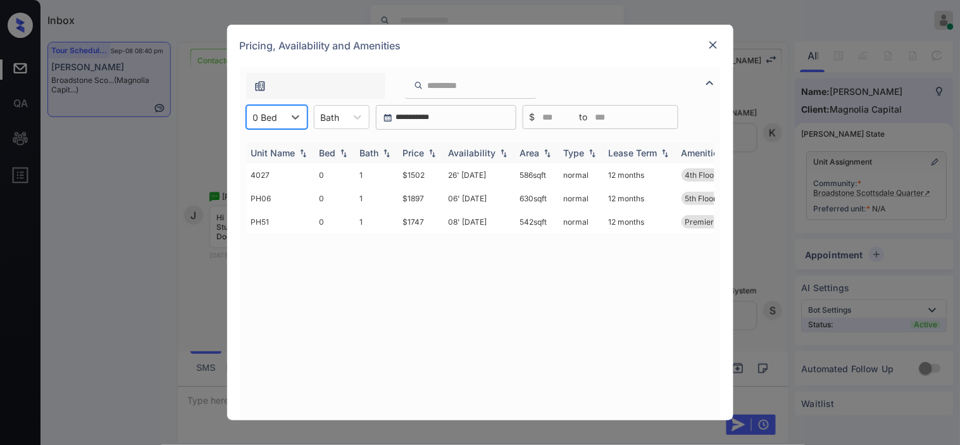
click at [428, 150] on img at bounding box center [432, 153] width 13 height 9
drag, startPoint x: 399, startPoint y: 166, endPoint x: 430, endPoint y: 170, distance: 31.8
click at [430, 170] on td "$1502" at bounding box center [421, 174] width 46 height 23
copy td "$1502"
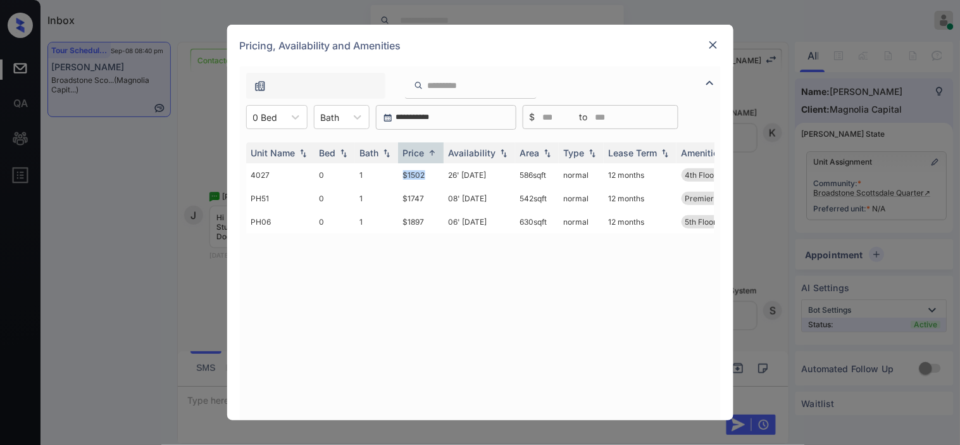
click at [716, 42] on img at bounding box center [713, 45] width 13 height 13
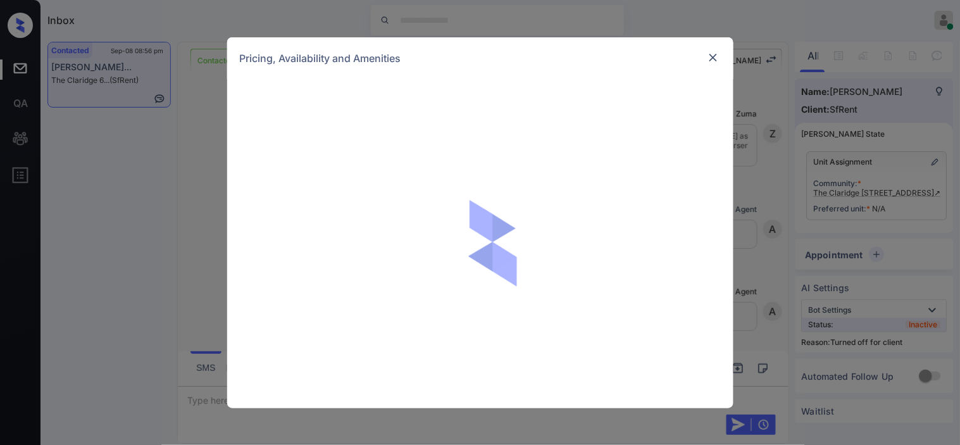
scroll to position [4481, 0]
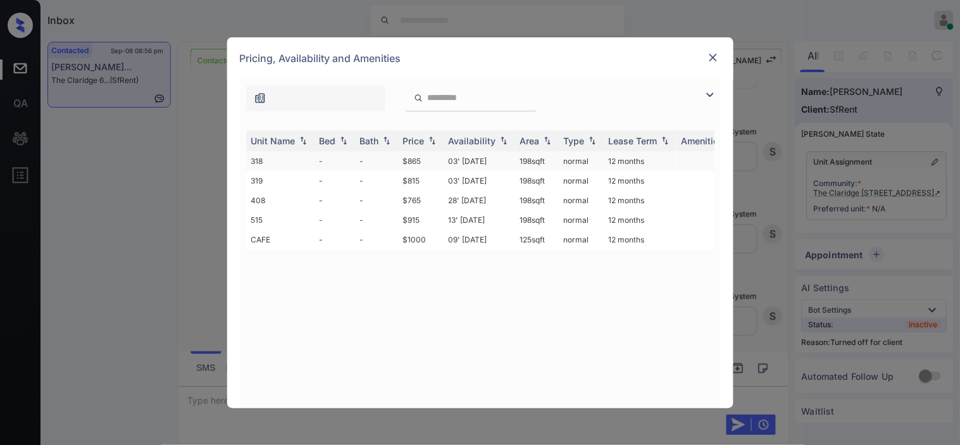
click at [430, 154] on td "$865" at bounding box center [421, 161] width 46 height 20
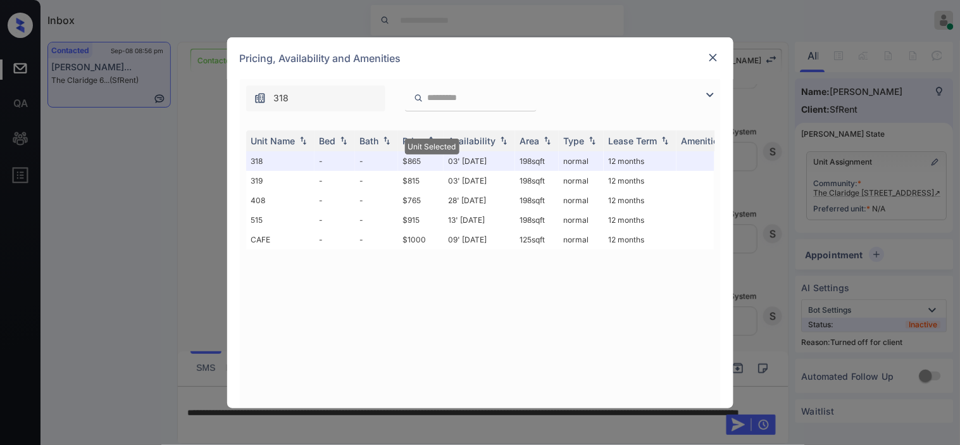
click at [713, 59] on img at bounding box center [713, 57] width 13 height 13
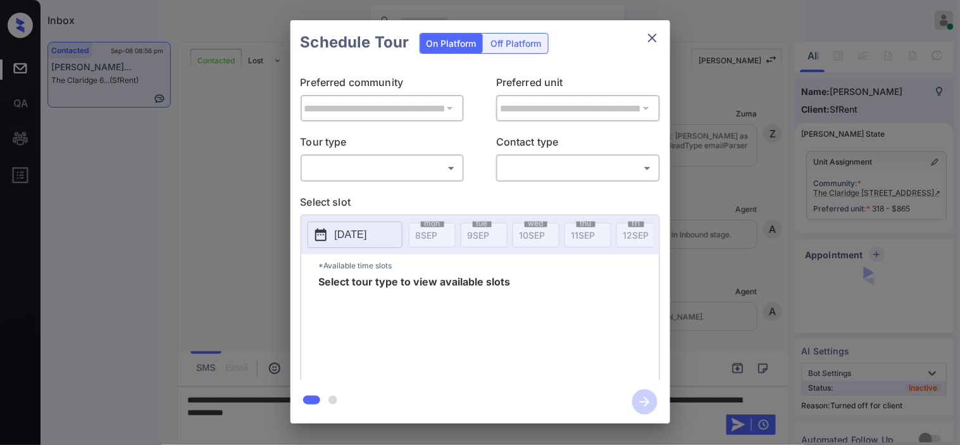
scroll to position [4638, 0]
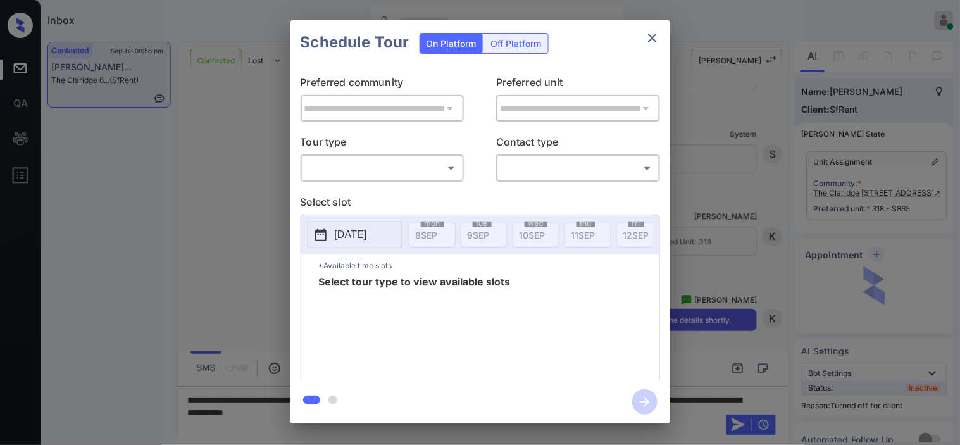
click at [528, 48] on div "Off Platform" at bounding box center [516, 44] width 63 height 20
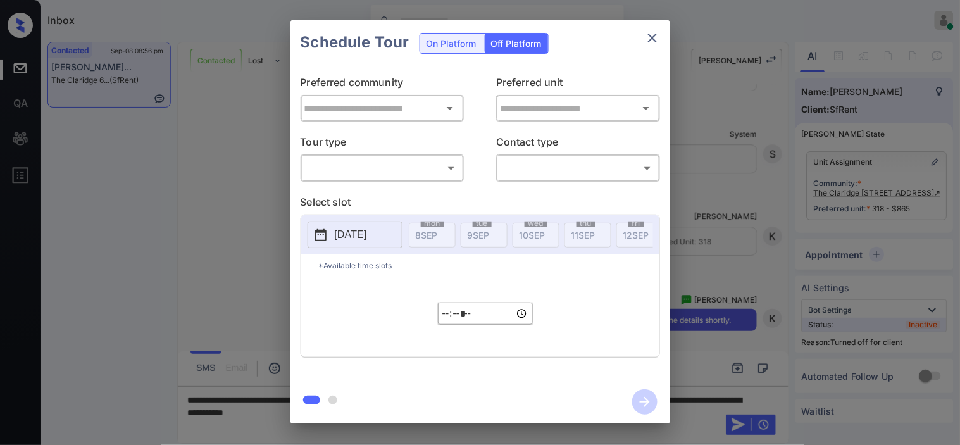
type input "**********"
click at [414, 166] on body "Inbox [PERSON_NAME] Online Set yourself offline Set yourself on break Profile S…" at bounding box center [480, 222] width 960 height 445
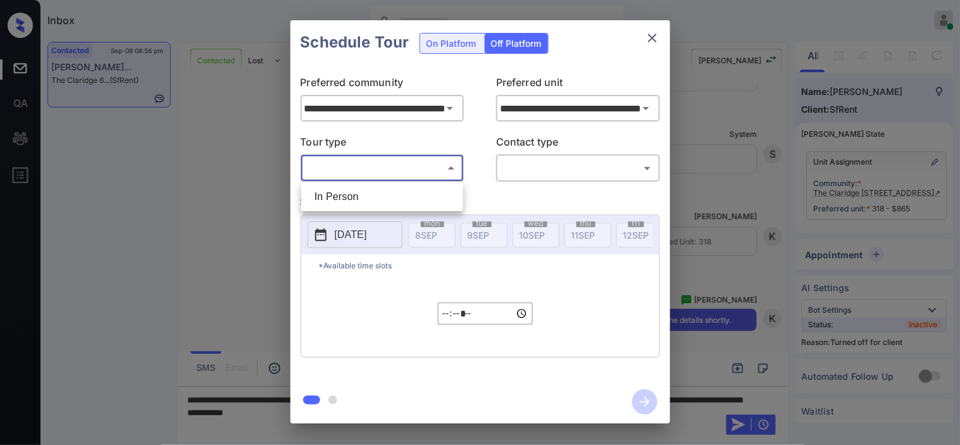
click at [408, 197] on li "In Person" at bounding box center [382, 196] width 156 height 23
type input "********"
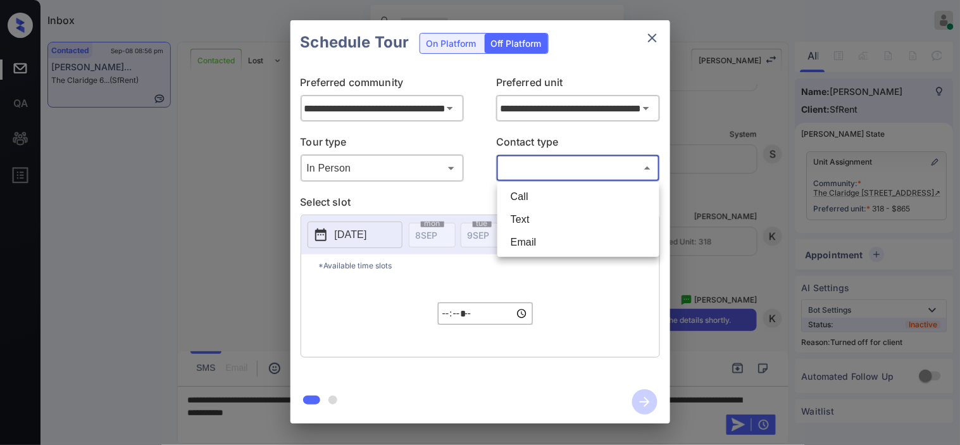
click at [539, 163] on body "Inbox [PERSON_NAME] Online Set yourself offline Set yourself on break Profile S…" at bounding box center [480, 222] width 960 height 445
click at [535, 214] on li "Text" at bounding box center [579, 219] width 156 height 23
type input "****"
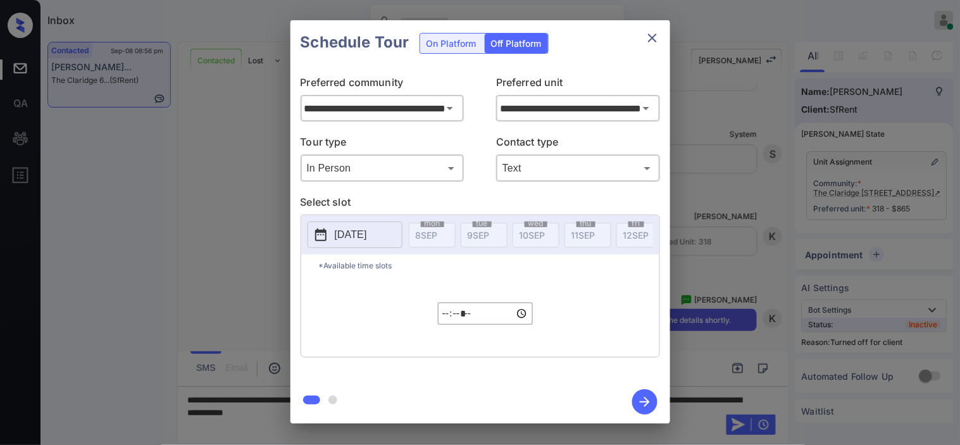
click at [330, 234] on button "[DATE]" at bounding box center [355, 234] width 95 height 27
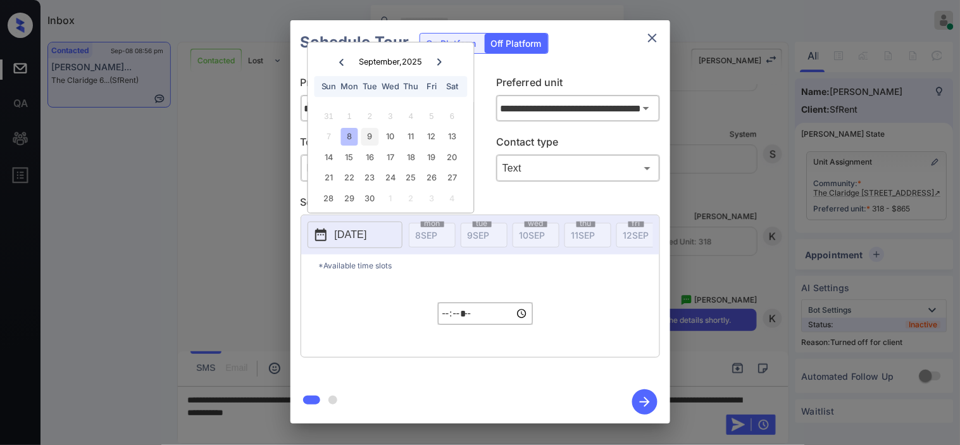
click at [373, 137] on div "9" at bounding box center [369, 136] width 17 height 17
click at [444, 325] on input "*****" at bounding box center [485, 313] width 95 height 22
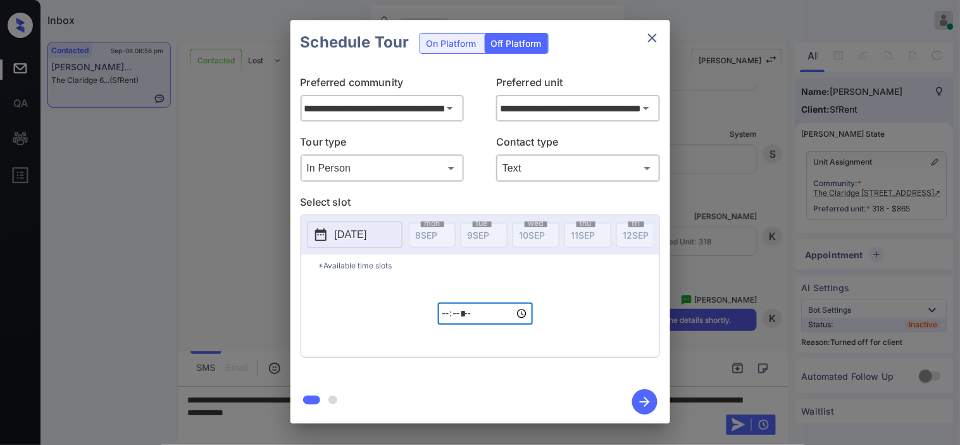
type input "*****"
click at [642, 395] on icon "button" at bounding box center [644, 401] width 25 height 25
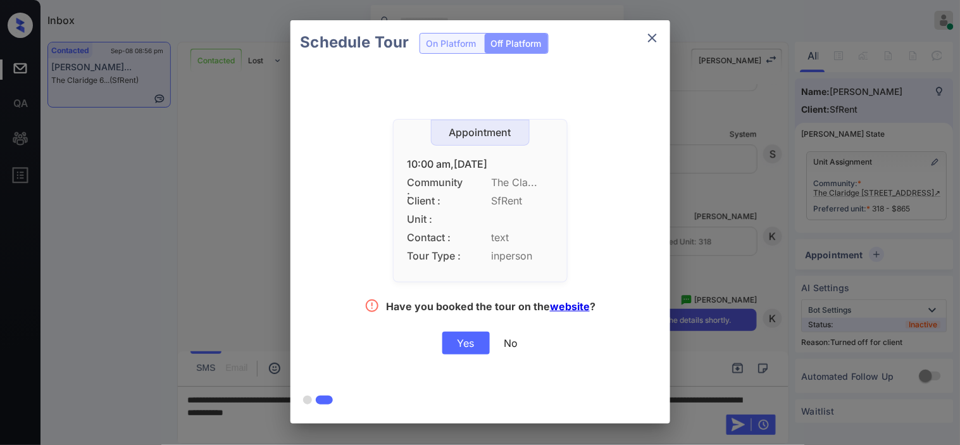
click at [466, 349] on div "Yes" at bounding box center [465, 343] width 47 height 23
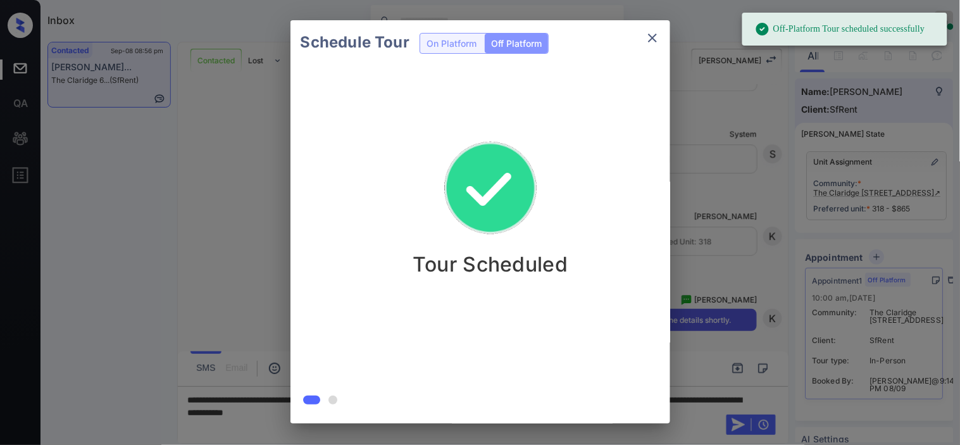
click at [726, 237] on div "Schedule Tour On Platform Off Platform Tour Scheduled" at bounding box center [480, 222] width 960 height 444
